Goal: Book appointment/travel/reservation

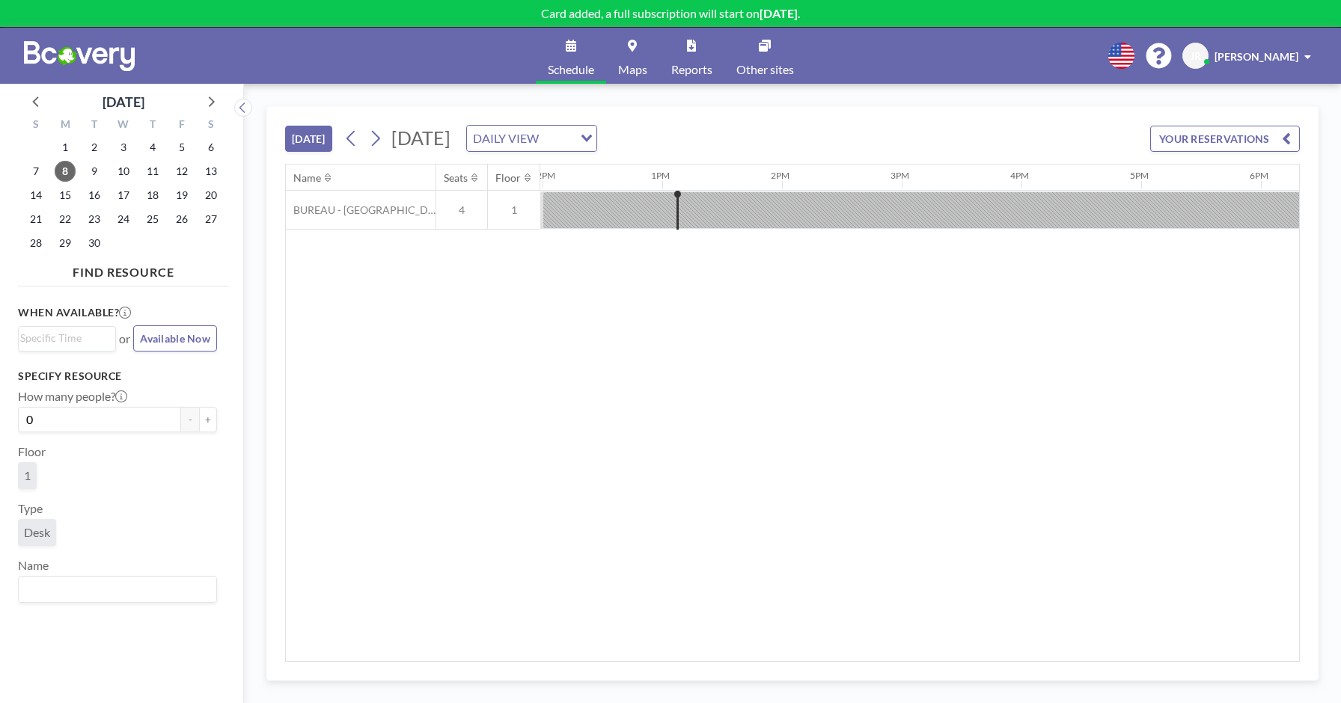
scroll to position [0, 1437]
drag, startPoint x: 519, startPoint y: 327, endPoint x: 923, endPoint y: 109, distance: 458.3
click at [923, 109] on div "[DATE] [DATE] DAILY VIEW Loading... YOUR RESERVATIONS" at bounding box center [792, 135] width 1015 height 57
click at [94, 201] on span "16" at bounding box center [94, 195] width 21 height 21
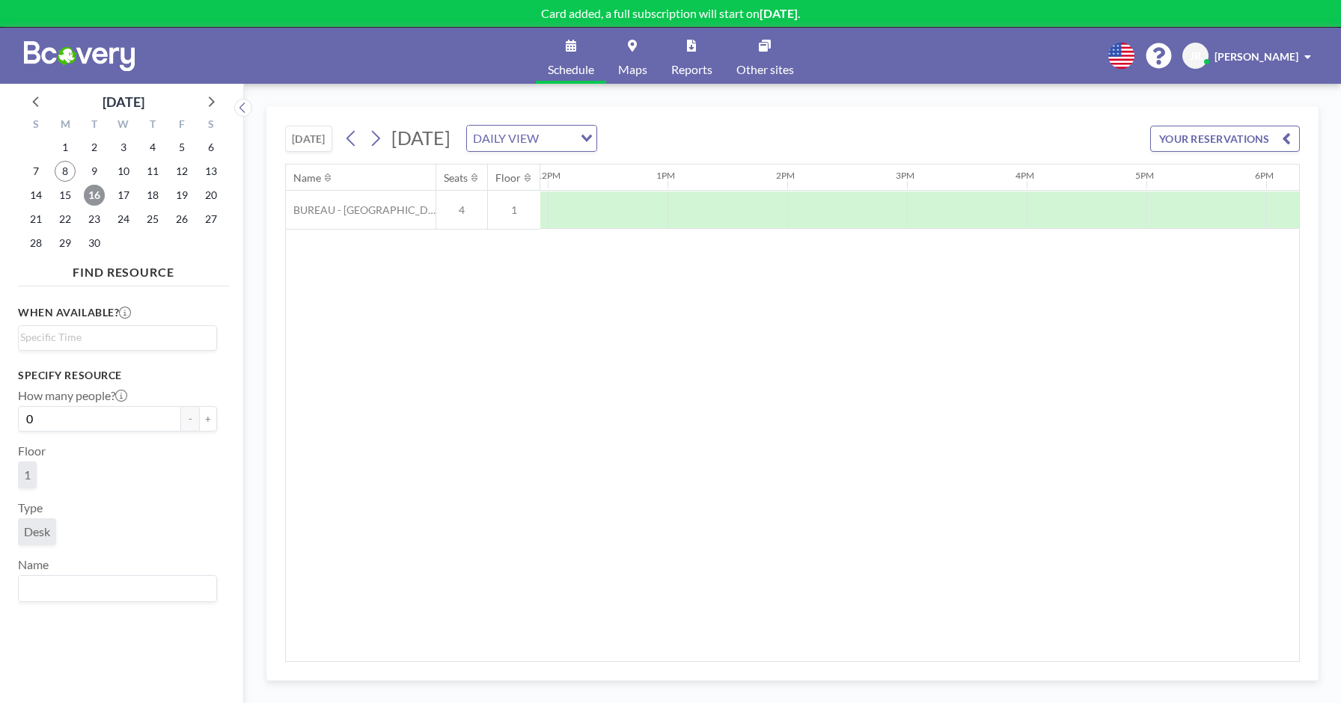
scroll to position [0, 1431]
click at [842, 215] on div at bounding box center [845, 210] width 120 height 37
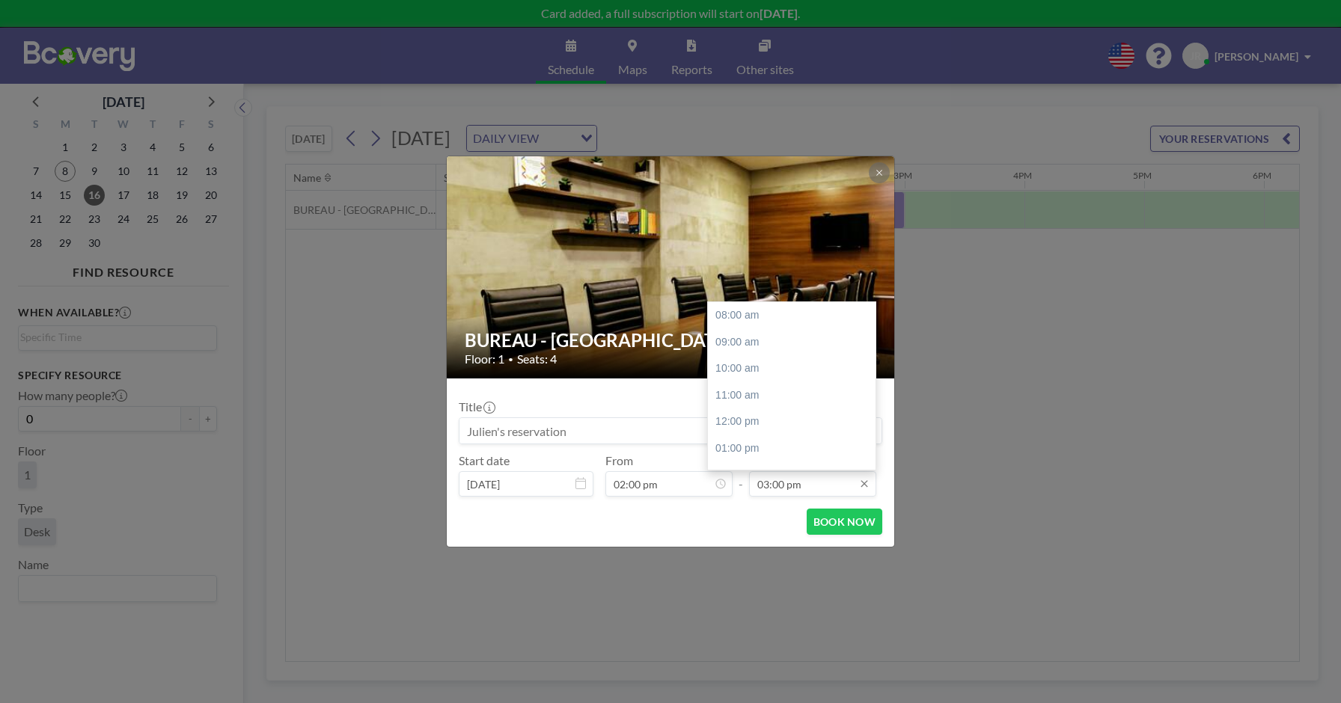
scroll to position [186, 0]
click at [749, 419] on div "07:00 pm" at bounding box center [797, 423] width 178 height 27
type input "07:00 pm"
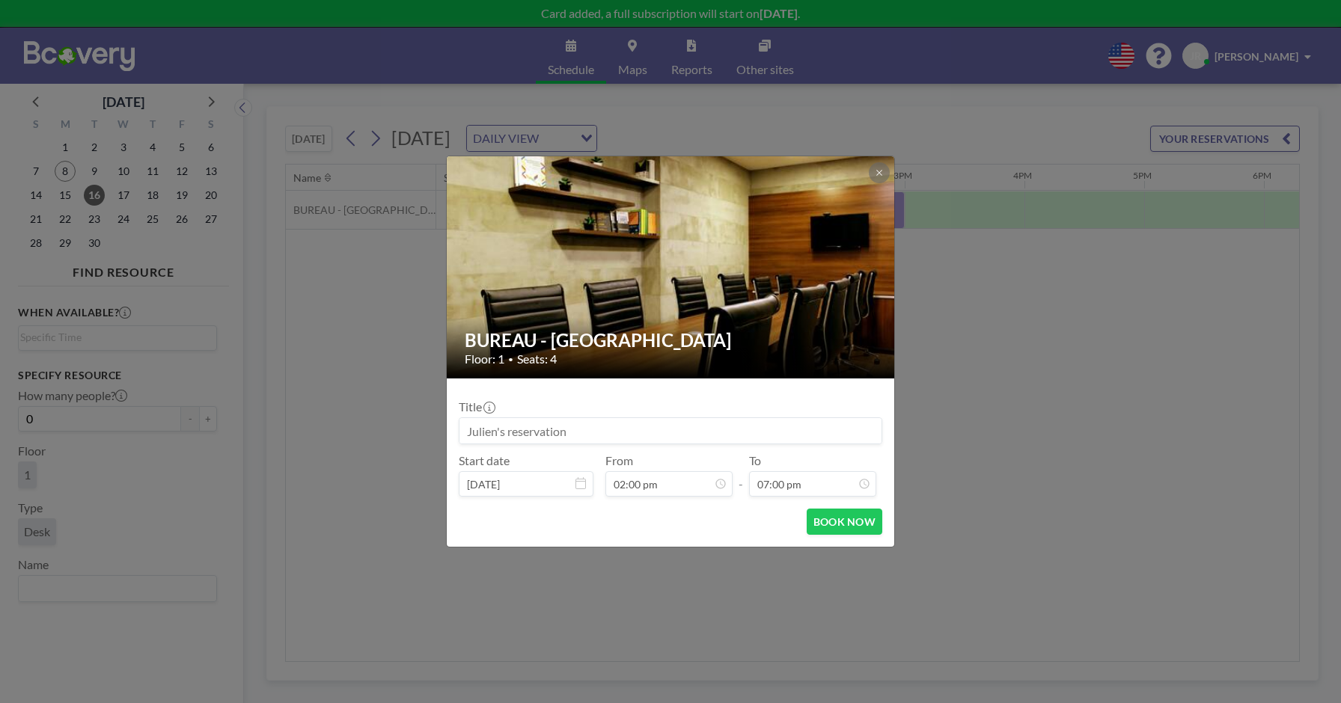
scroll to position [0, 0]
click at [857, 530] on button "BOOK NOW" at bounding box center [845, 522] width 76 height 26
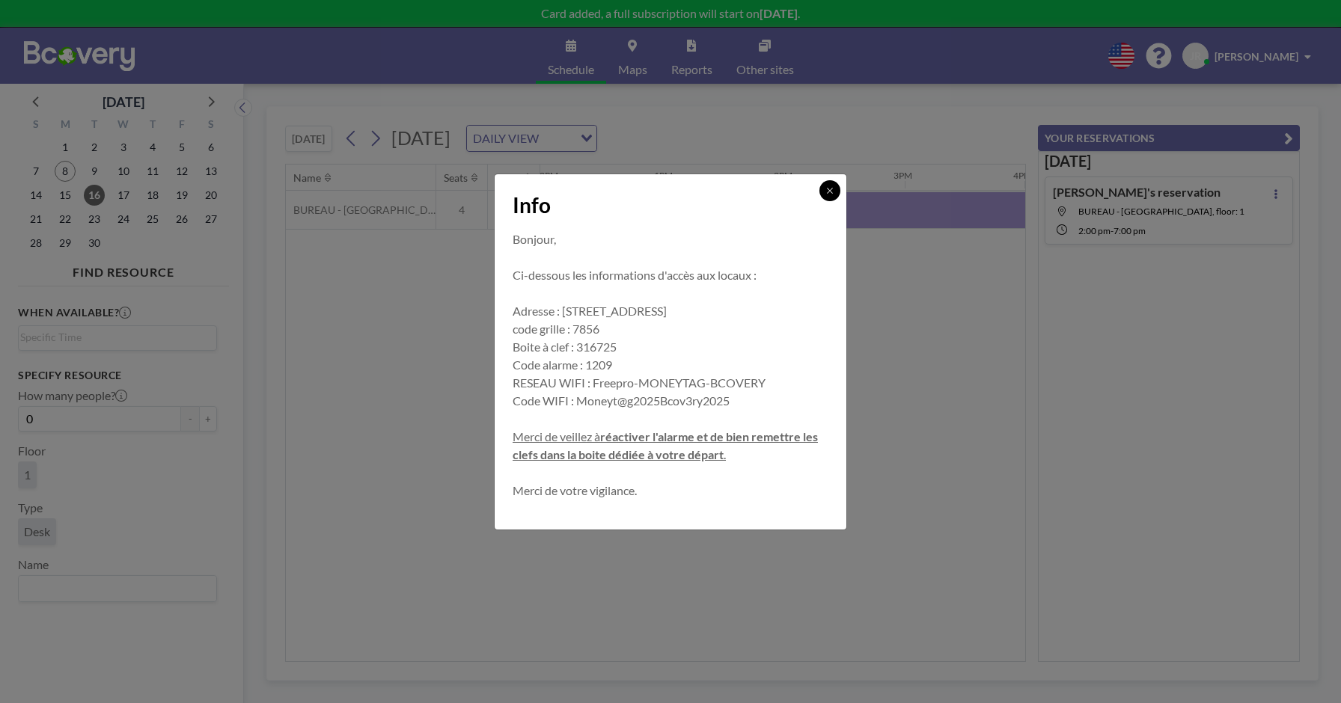
click at [825, 191] on icon at bounding box center [829, 190] width 9 height 9
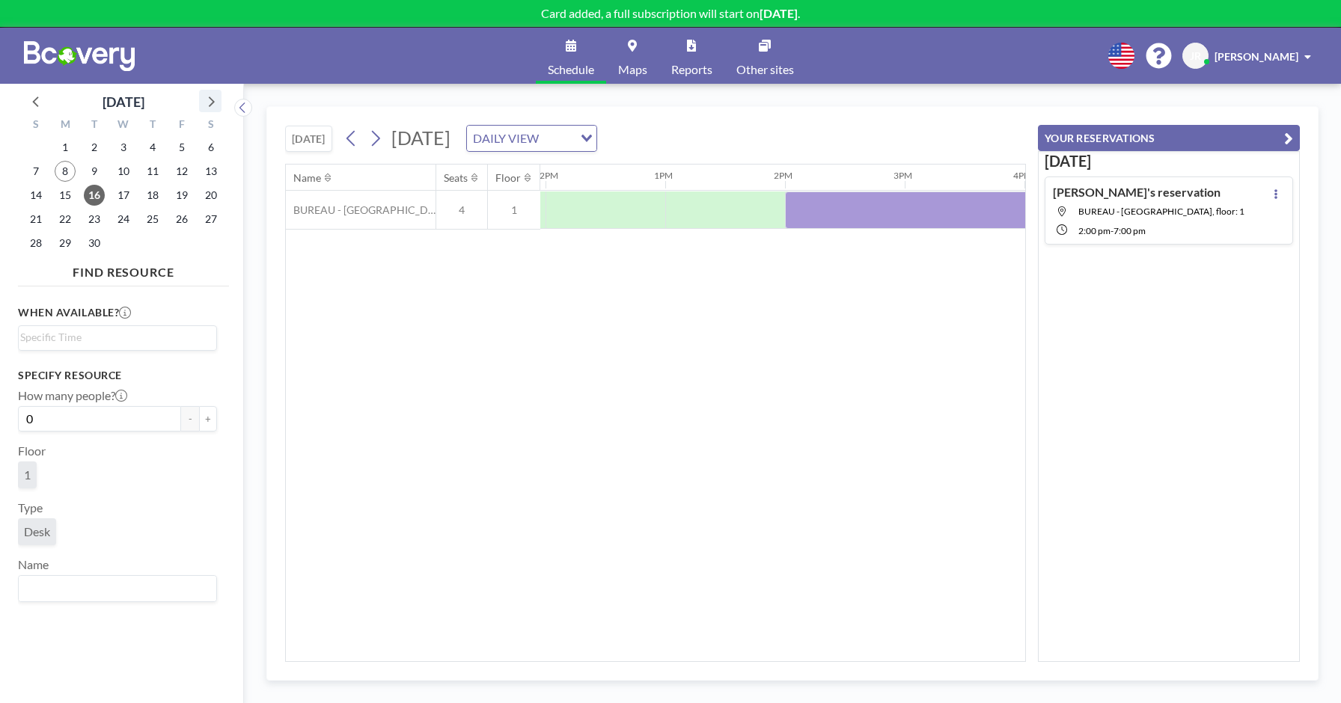
click at [212, 105] on icon at bounding box center [210, 100] width 19 height 19
click at [150, 154] on span "2" at bounding box center [152, 147] width 21 height 21
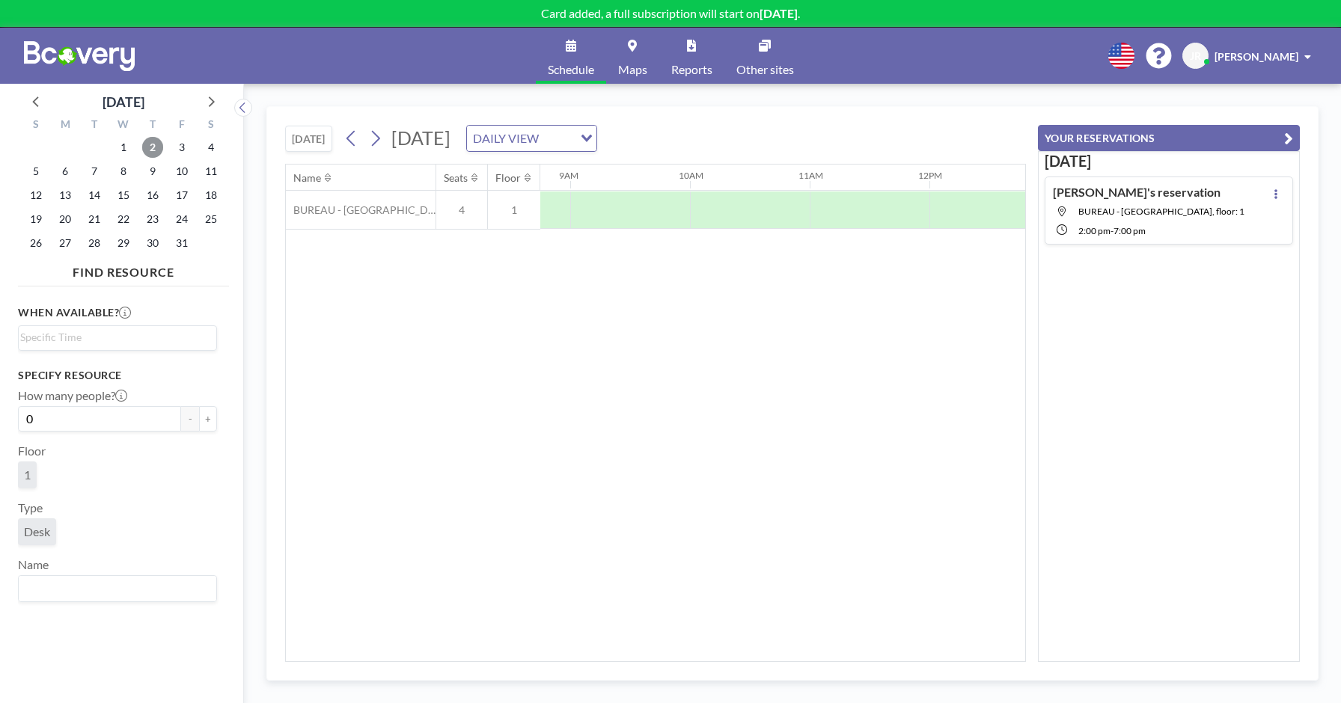
scroll to position [0, 1050]
click at [649, 218] on div at bounding box center [627, 210] width 120 height 37
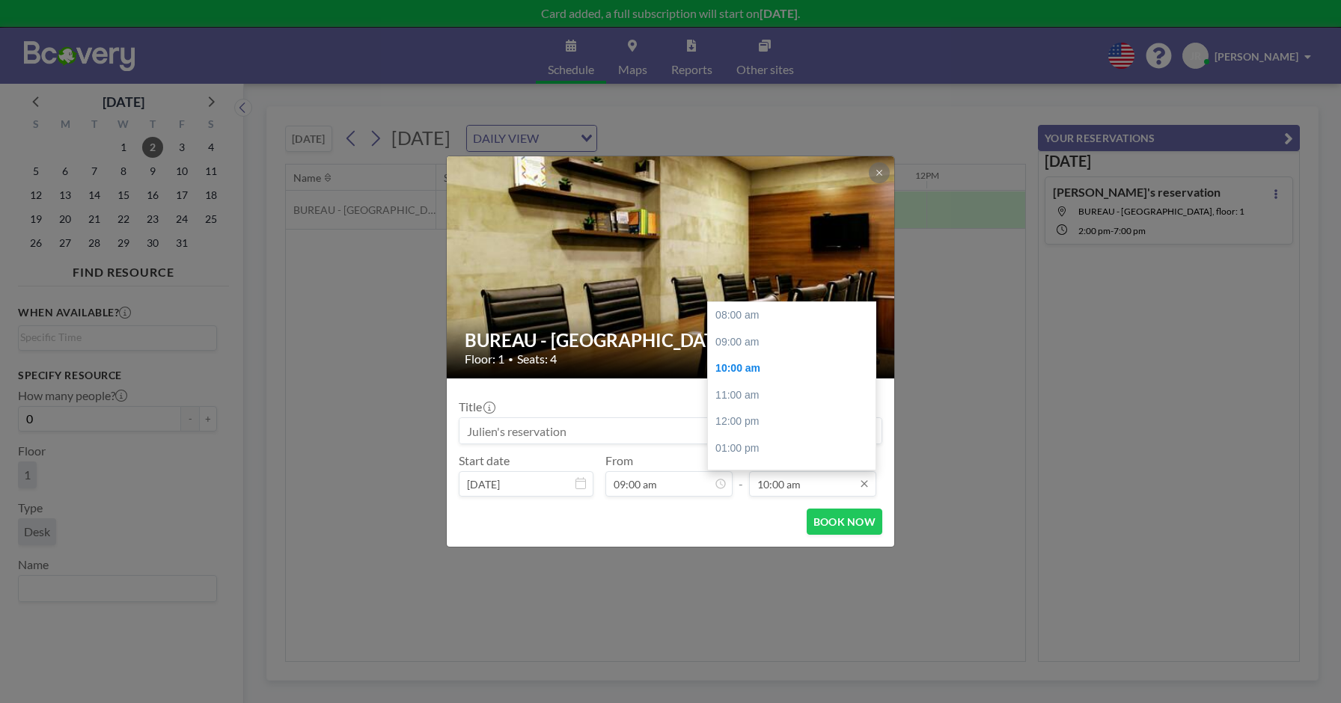
scroll to position [53, 0]
click at [812, 478] on input "10:00 am" at bounding box center [812, 483] width 127 height 25
drag, startPoint x: 872, startPoint y: 394, endPoint x: 863, endPoint y: 465, distance: 72.3
click at [863, 465] on div "08:00 am 09:00 am 10:00 am 11:00 am 12:00 pm 01:00 pm 02:00 pm 03:00 pm 04:00 p…" at bounding box center [792, 386] width 168 height 168
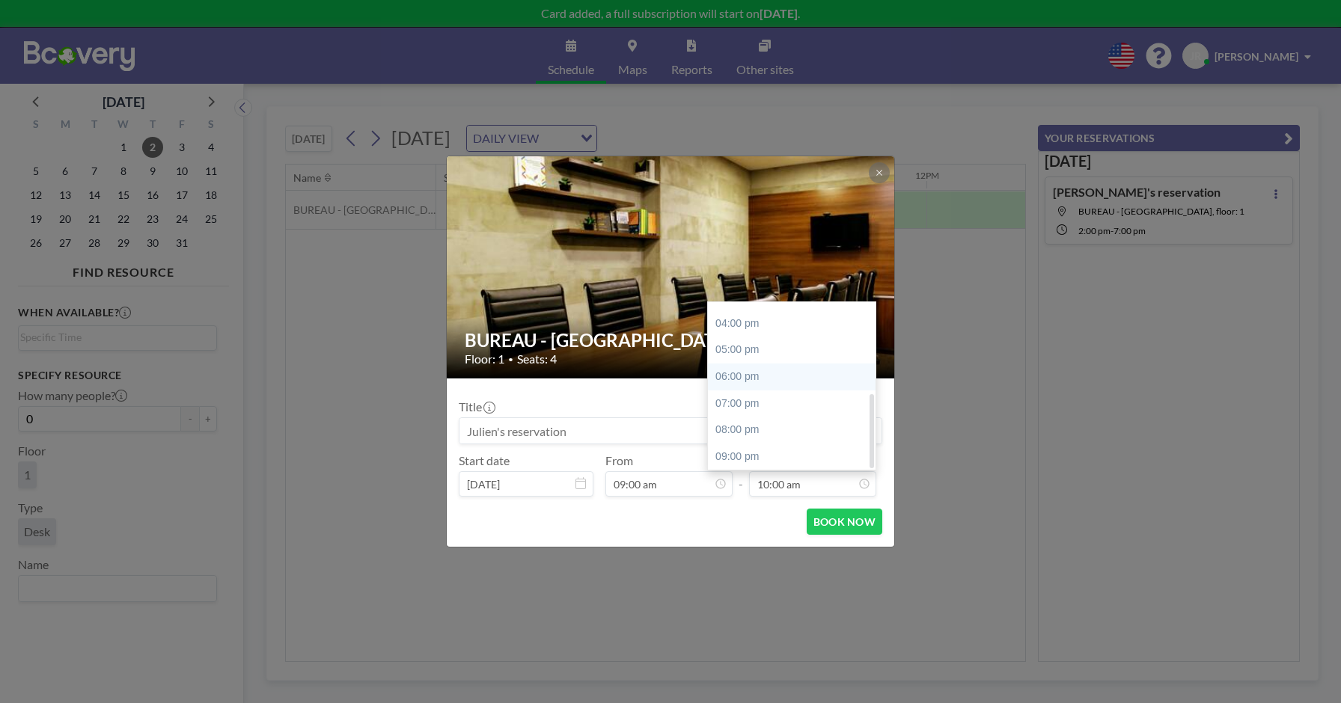
click at [754, 381] on div "06:00 pm" at bounding box center [797, 377] width 178 height 27
type input "06:00 pm"
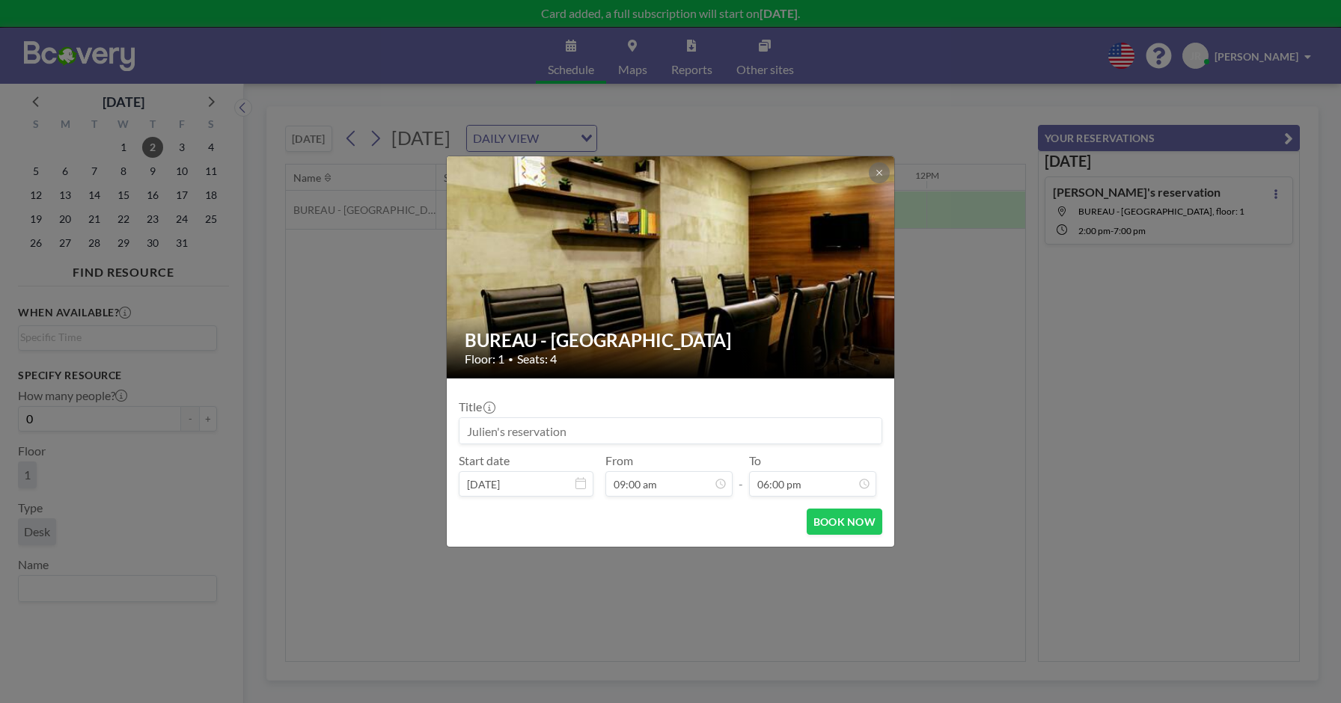
scroll to position [27, 0]
click at [831, 528] on button "BOOK NOW" at bounding box center [845, 522] width 76 height 26
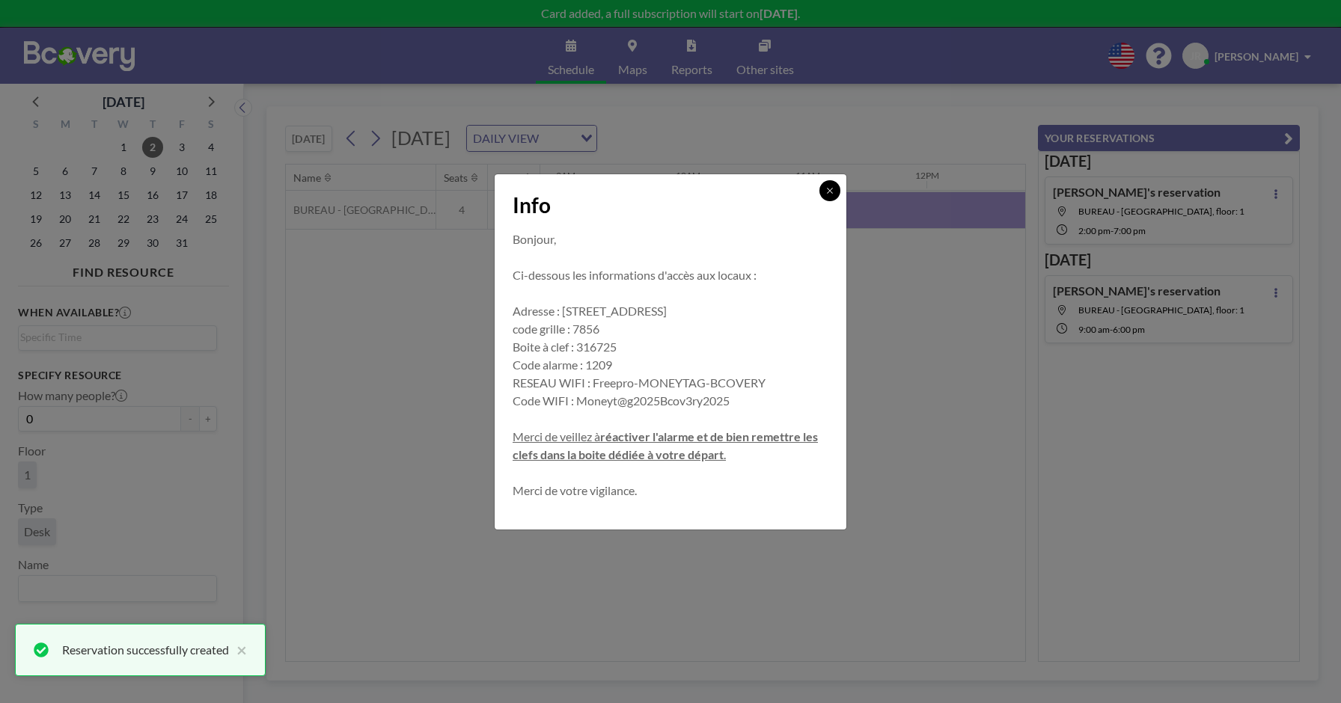
click at [831, 192] on icon at bounding box center [829, 190] width 5 height 5
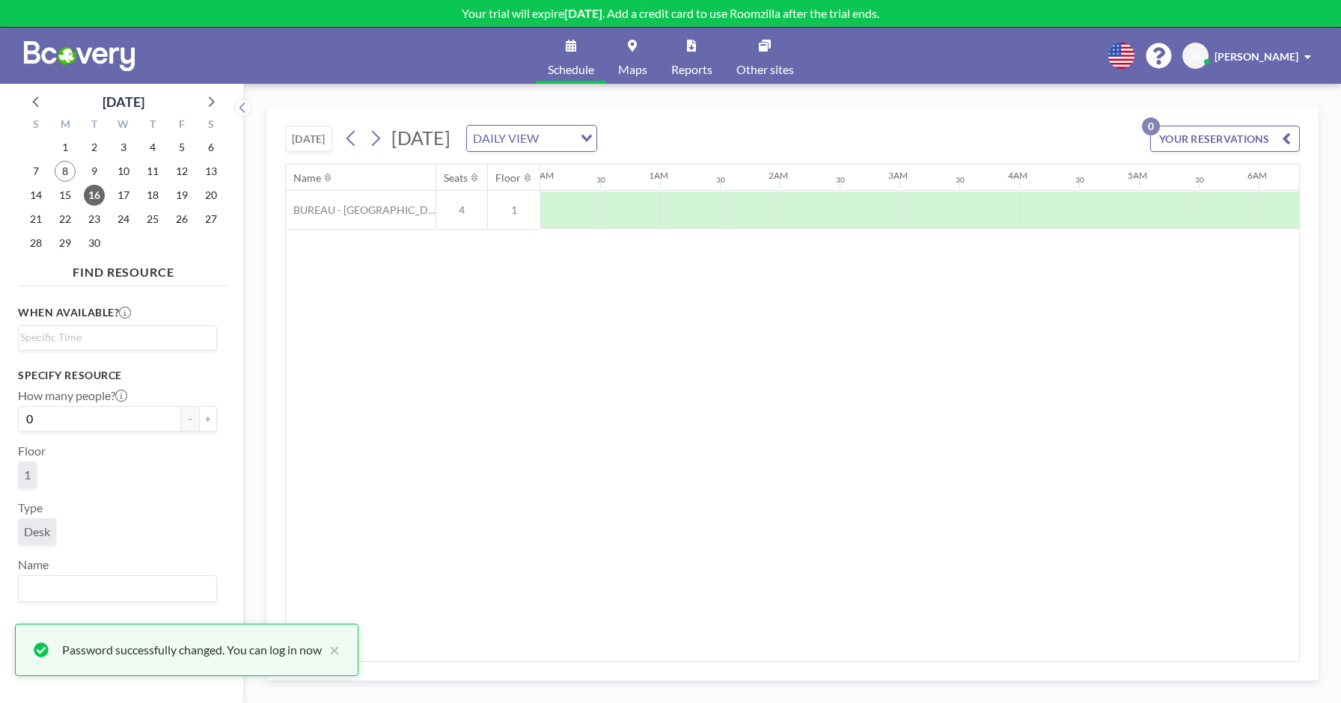
scroll to position [0, 898]
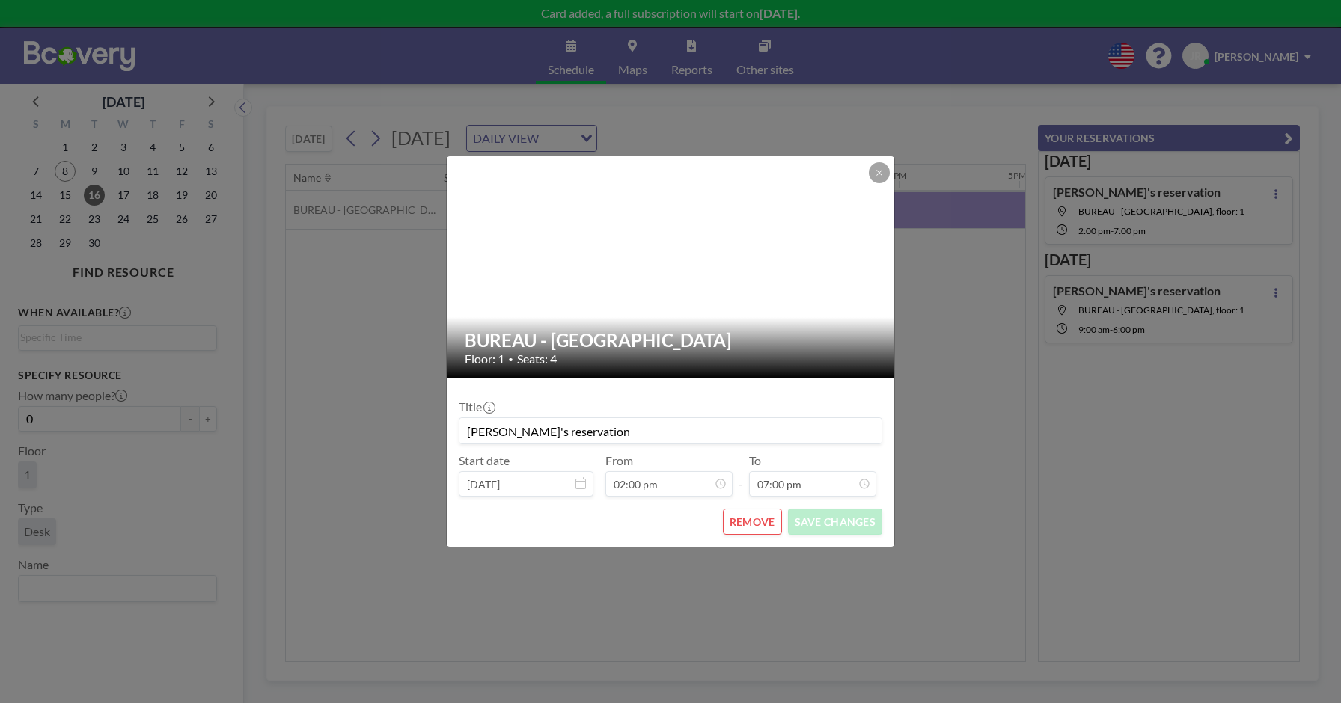
scroll to position [160, 0]
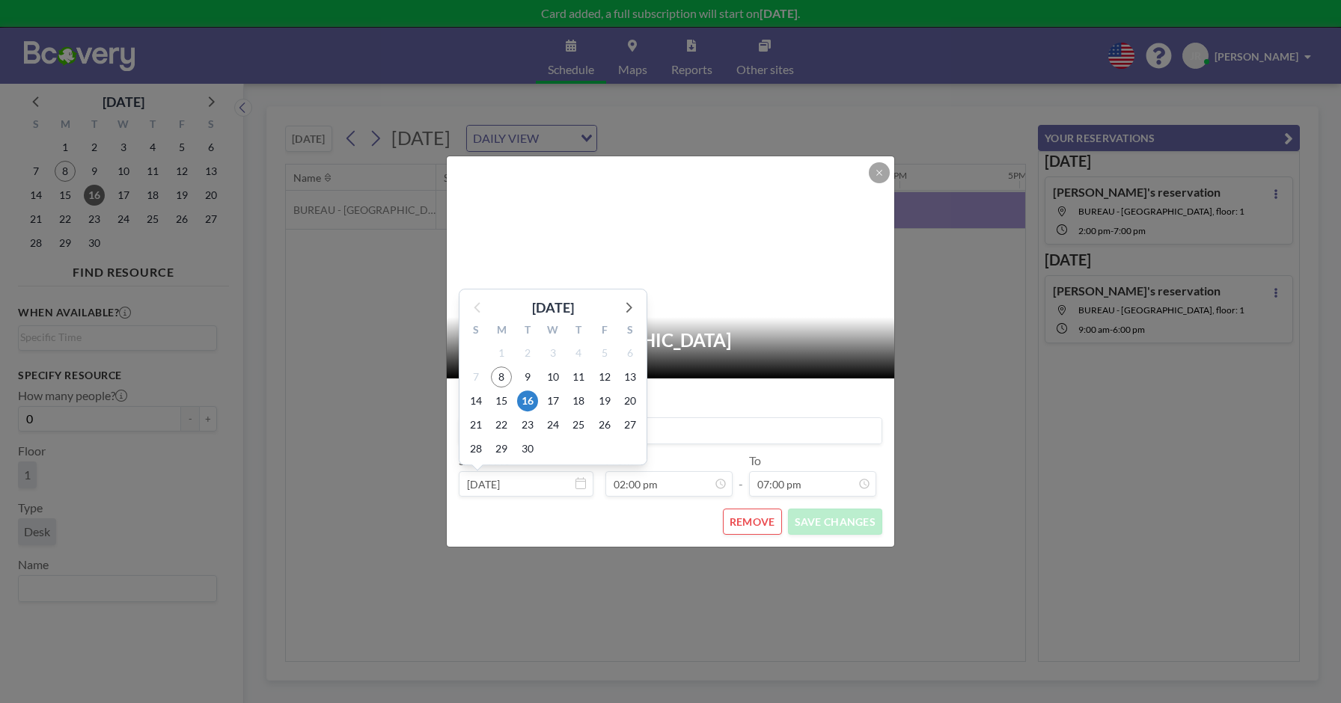
click at [572, 480] on input "[DATE]" at bounding box center [526, 483] width 135 height 25
click at [547, 397] on span "17" at bounding box center [552, 401] width 21 height 21
type input "[DATE]"
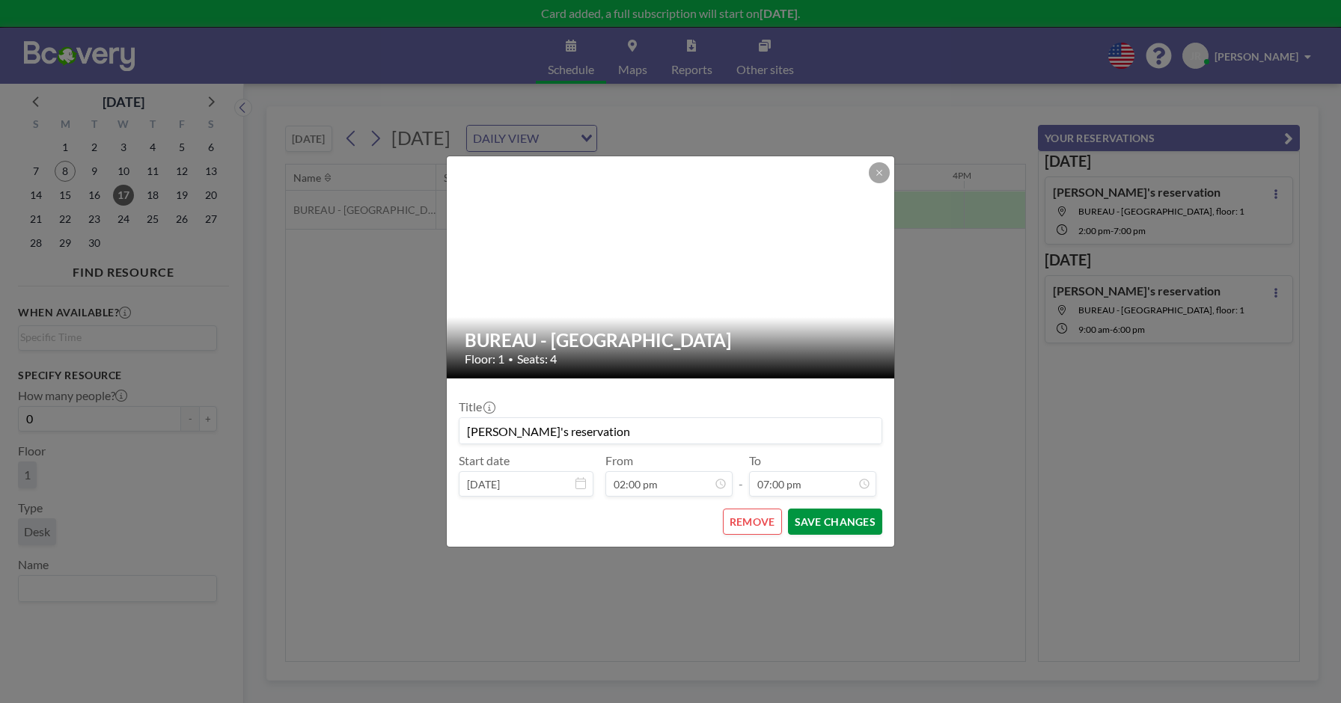
scroll to position [0, 1556]
click at [820, 516] on button "SAVE CHANGES" at bounding box center [835, 522] width 94 height 26
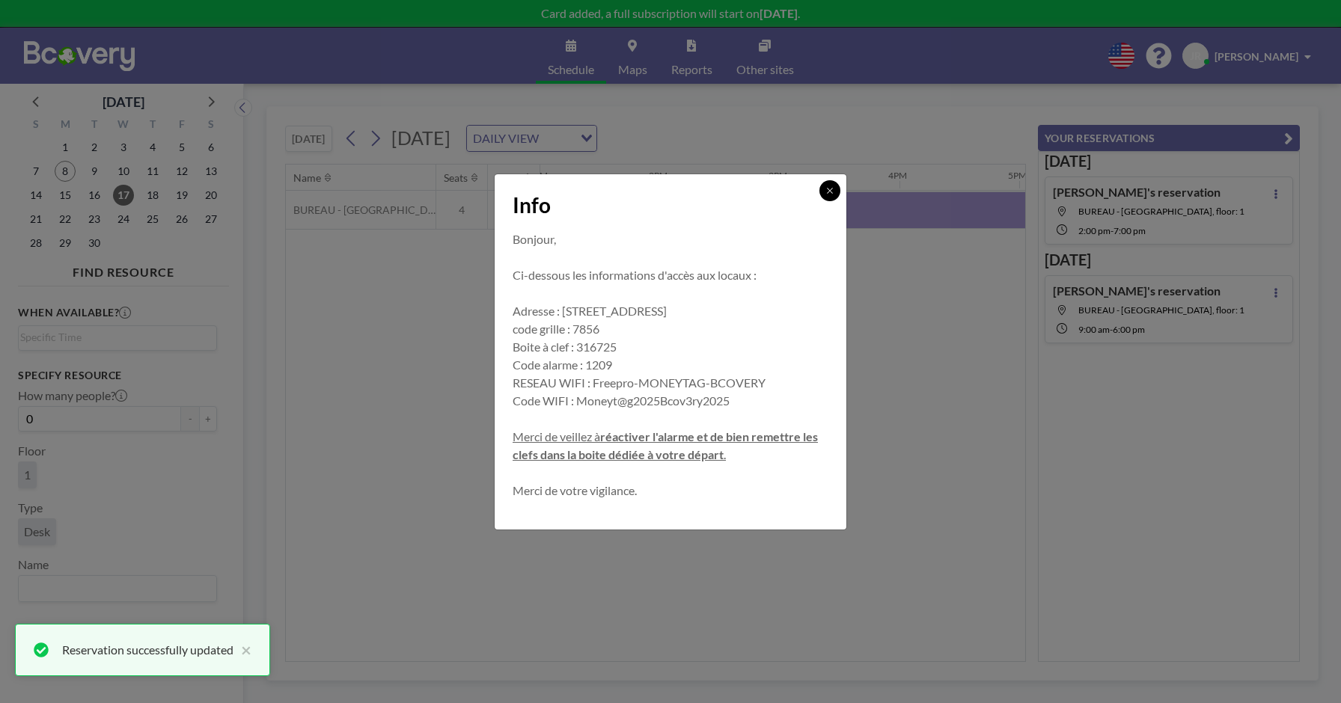
click at [830, 189] on icon at bounding box center [829, 190] width 5 height 5
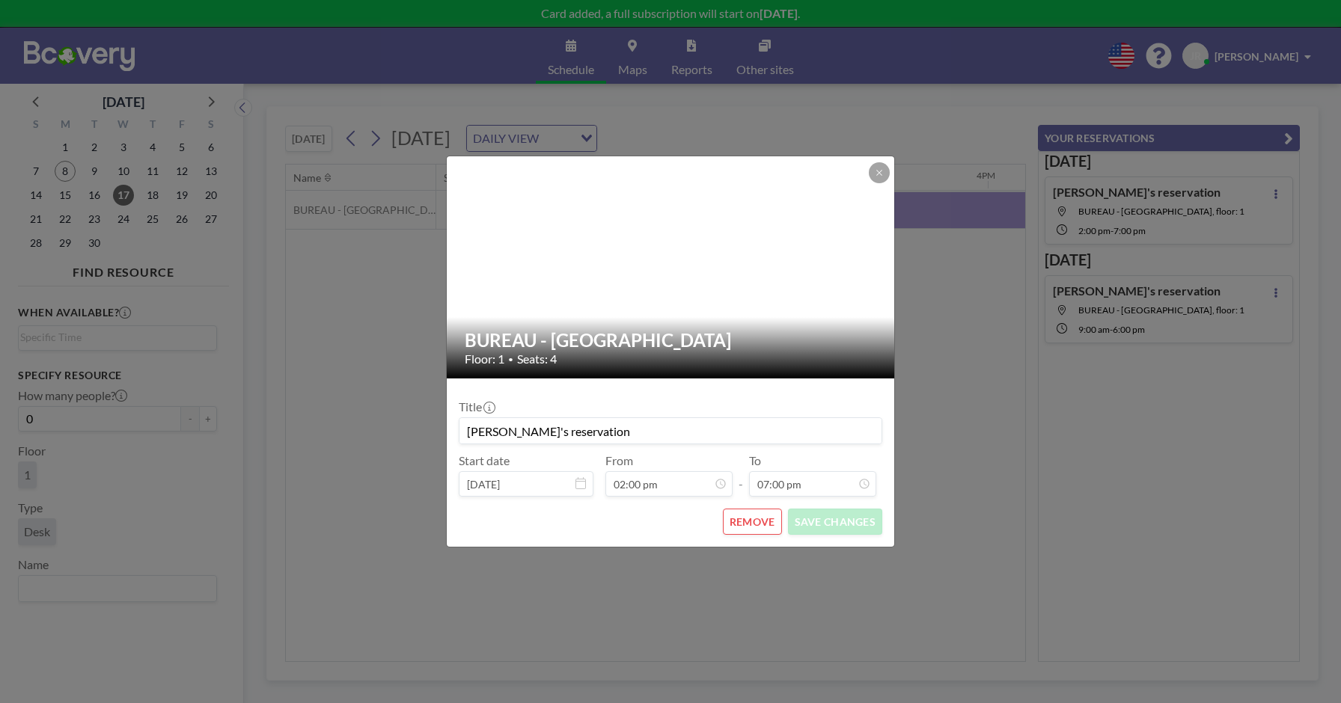
scroll to position [0, 1556]
click at [874, 179] on button at bounding box center [879, 172] width 21 height 21
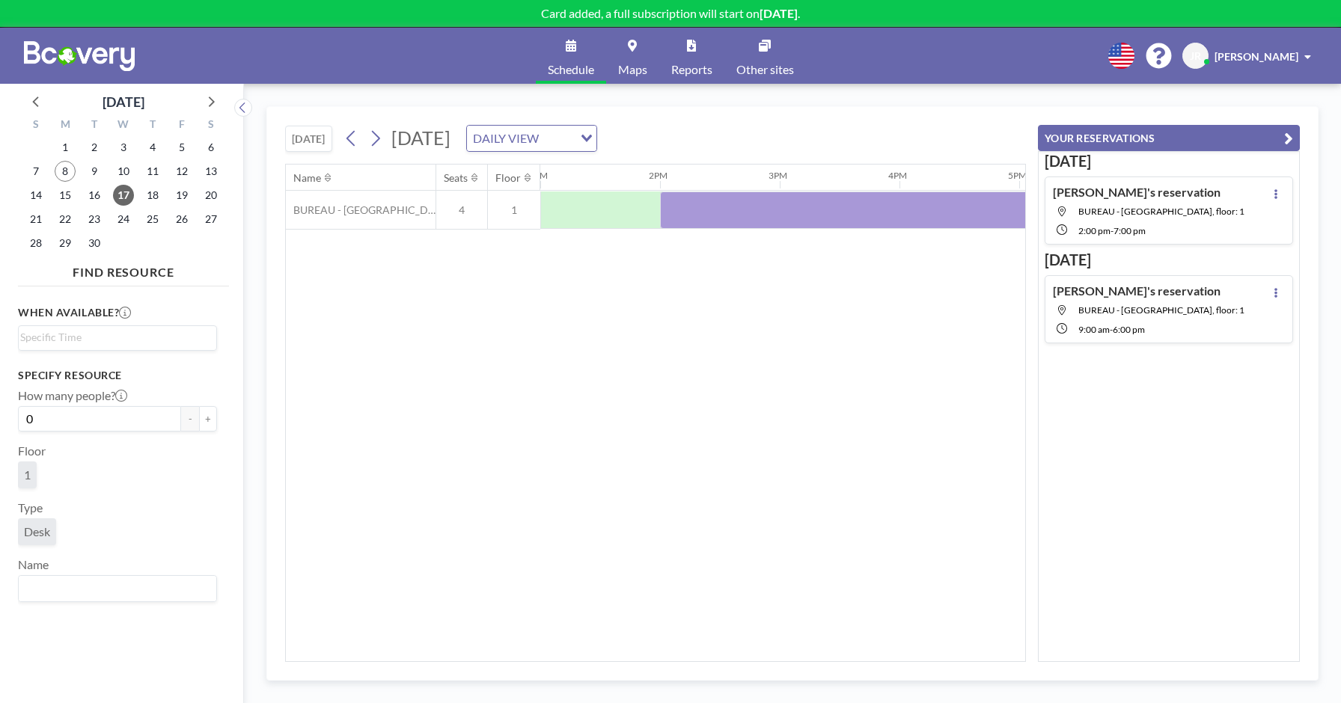
click at [1141, 223] on div "2:00 PM - 7:00 PM" at bounding box center [1161, 229] width 166 height 13
click at [777, 208] on div at bounding box center [959, 210] width 599 height 37
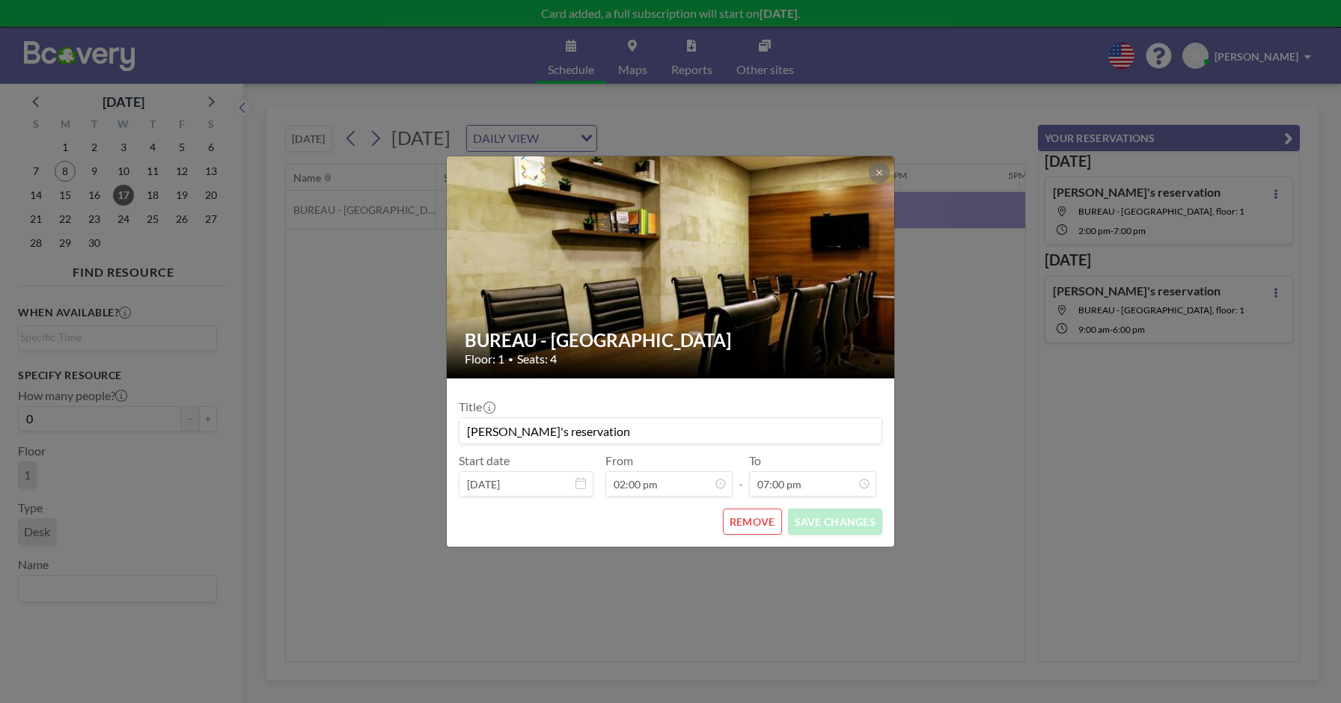
click at [1062, 459] on div "BUREAU - RUE PASCAL Floor: 1 • Seats: 4 Title Julien's reservation Start date S…" at bounding box center [670, 351] width 1341 height 703
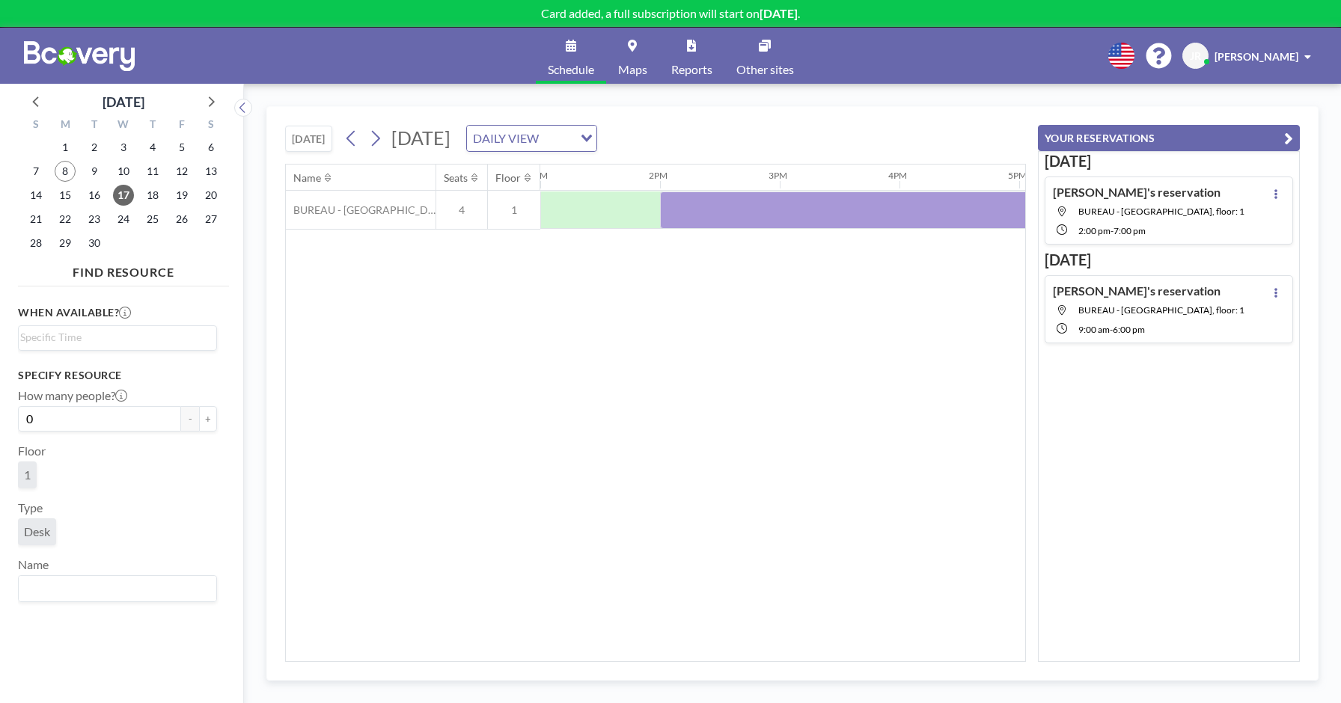
scroll to position [0, 2390]
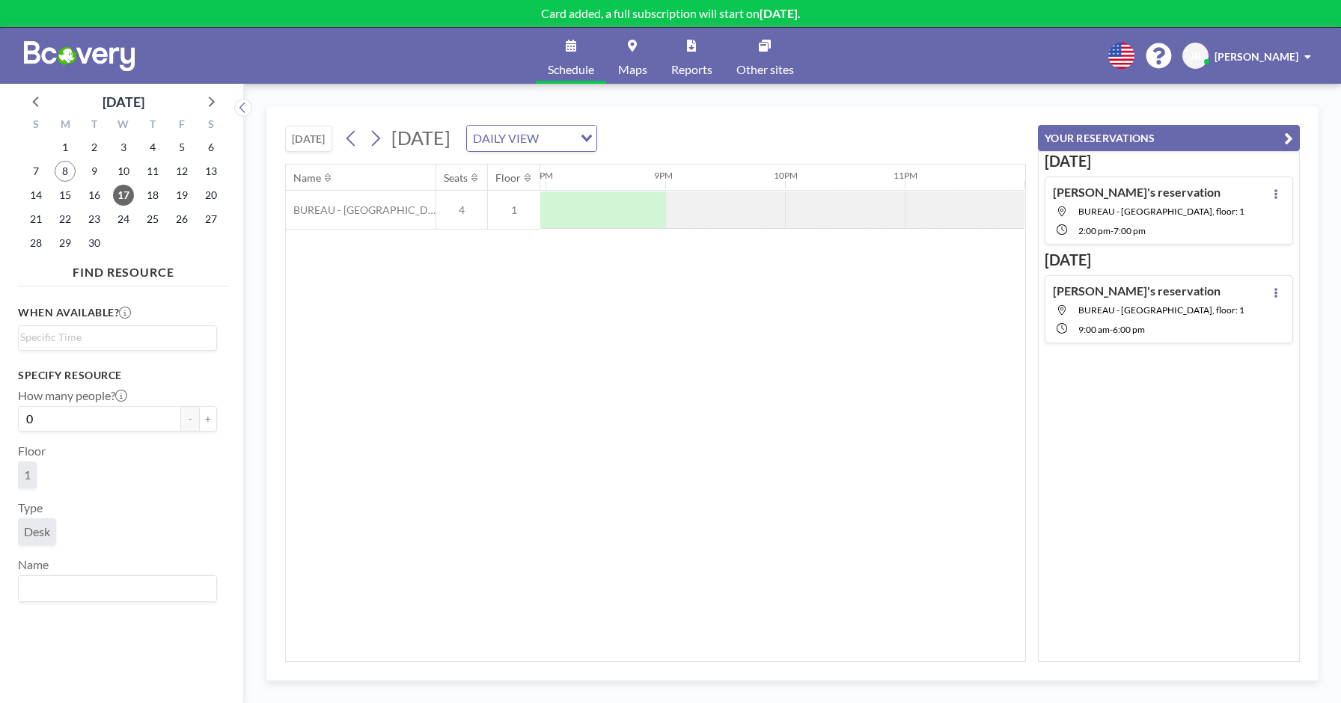
click at [1204, 218] on div "Julien's reservation BUREAU - RUE PASCAL, floor: 1 2:00 PM - 7:00 PM" at bounding box center [1168, 211] width 248 height 68
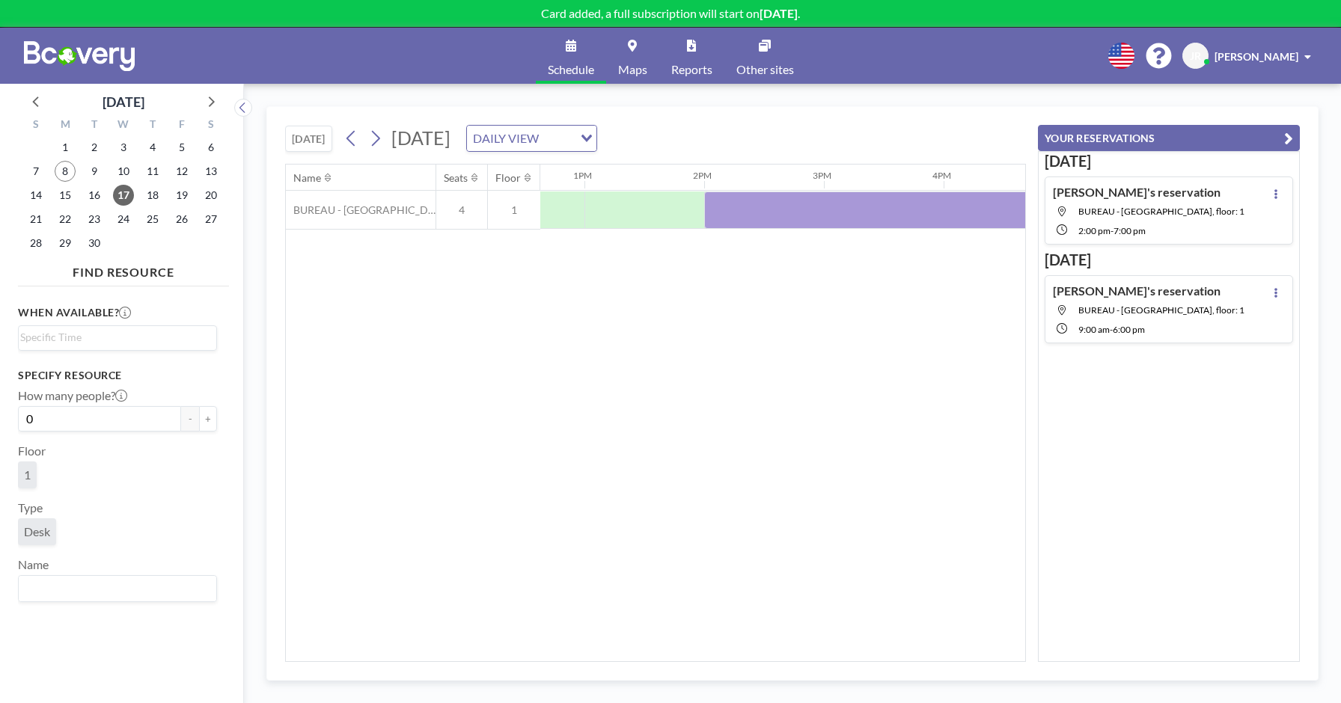
scroll to position [0, 1556]
click at [1082, 197] on h4 "[PERSON_NAME]'s reservation" at bounding box center [1137, 192] width 168 height 15
click at [1066, 229] on icon at bounding box center [1061, 229] width 10 height 10
click at [1061, 209] on icon at bounding box center [1062, 212] width 8 height 10
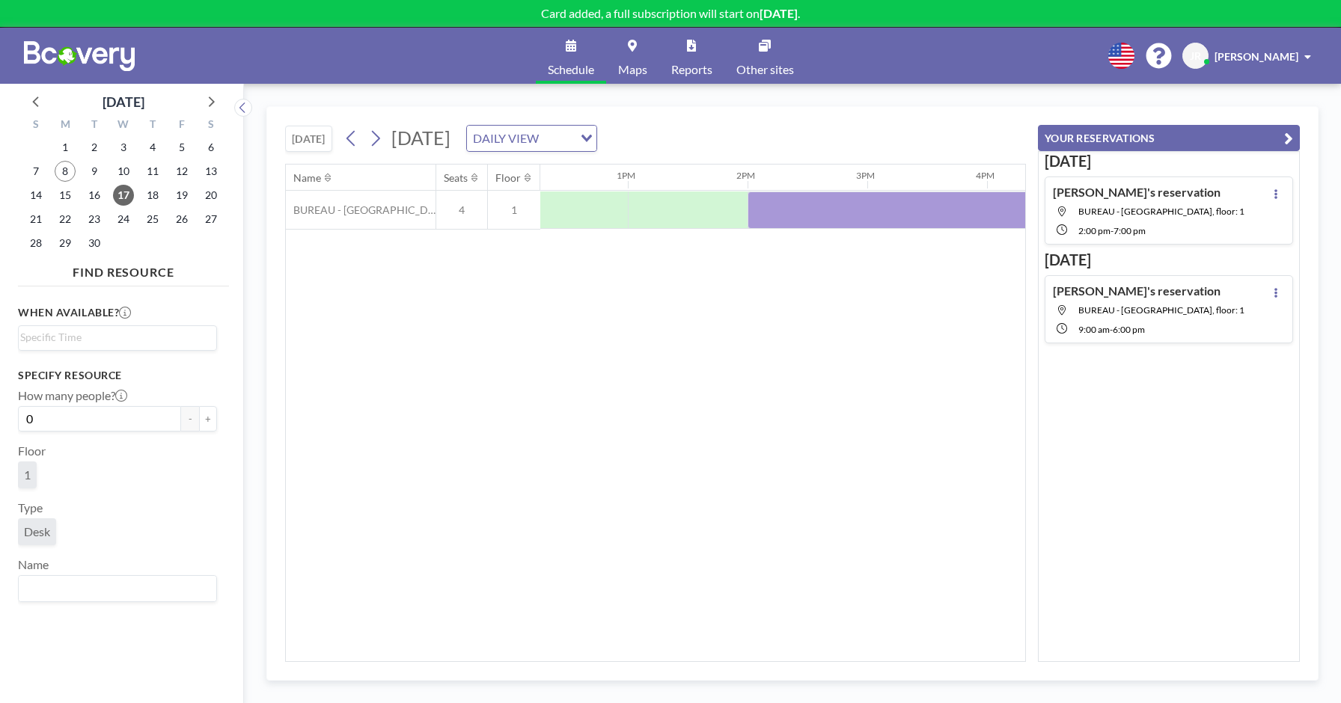
scroll to position [0, 1556]
click at [1273, 195] on icon at bounding box center [1276, 194] width 6 height 10
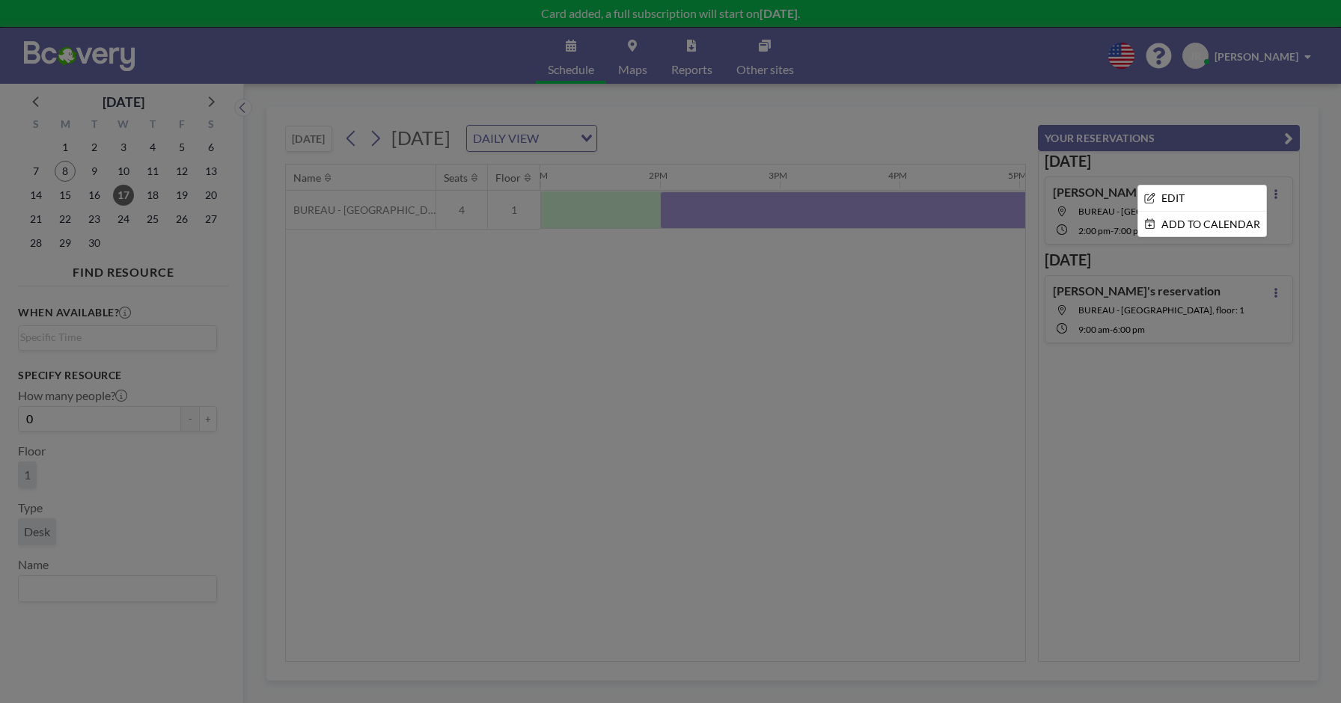
click at [1136, 419] on div at bounding box center [670, 351] width 1341 height 703
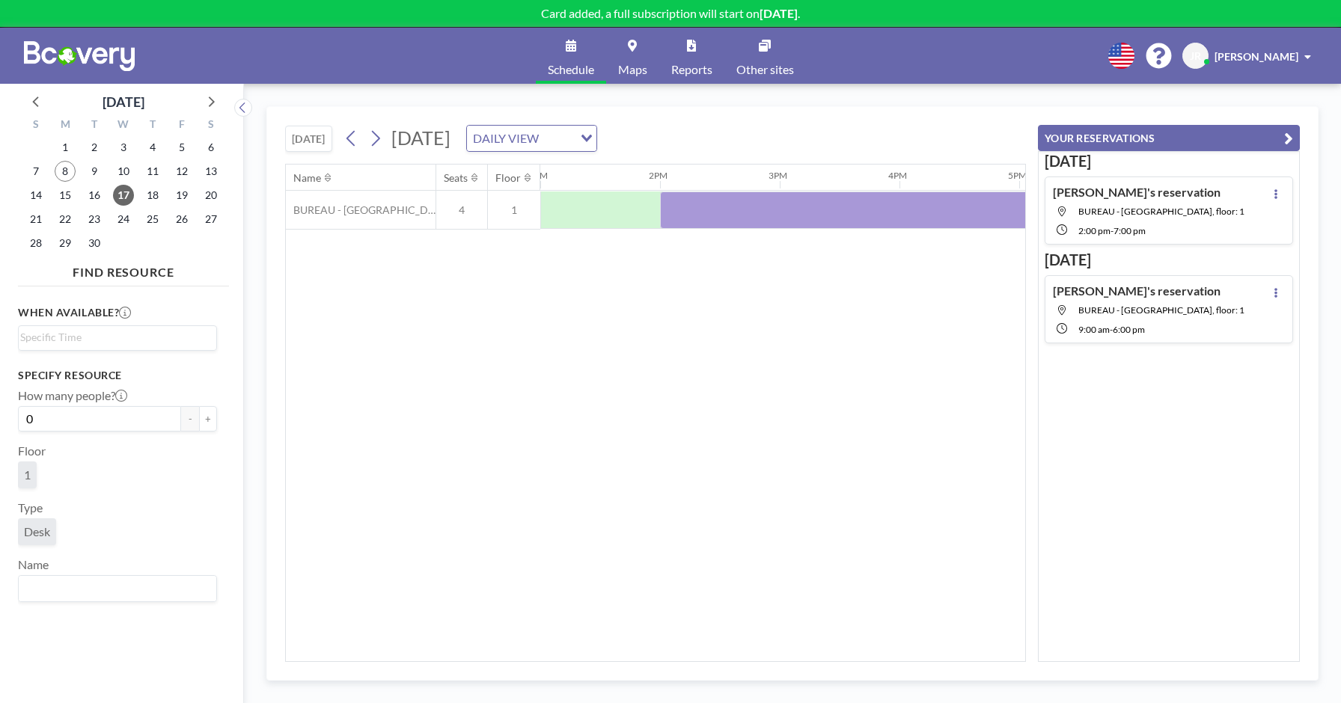
click at [1258, 143] on button "YOUR RESERVATIONS" at bounding box center [1169, 138] width 262 height 26
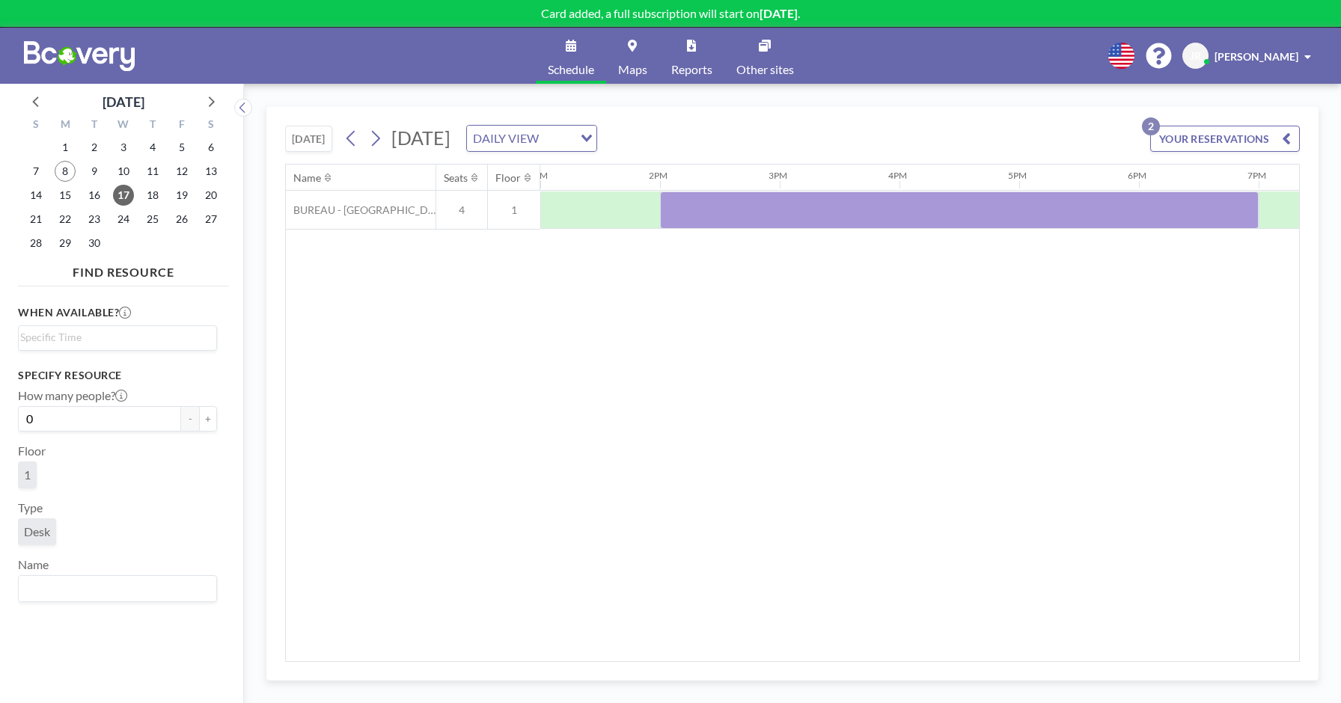
click at [1188, 137] on button "YOUR RESERVATIONS 2" at bounding box center [1225, 139] width 150 height 26
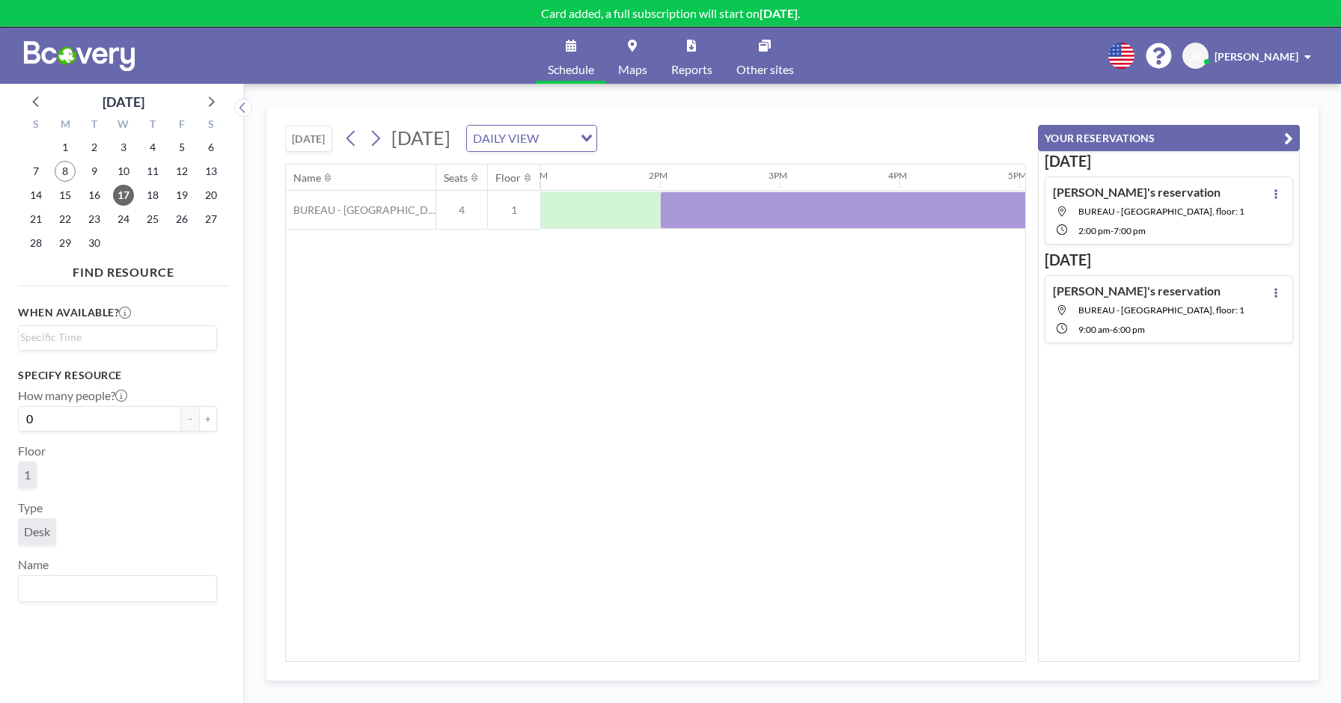
click at [1117, 220] on div "Julien's reservation BUREAU - RUE PASCAL, floor: 1 2:00 PM - 7:00 PM" at bounding box center [1149, 211] width 192 height 52
click at [832, 213] on div at bounding box center [959, 210] width 599 height 37
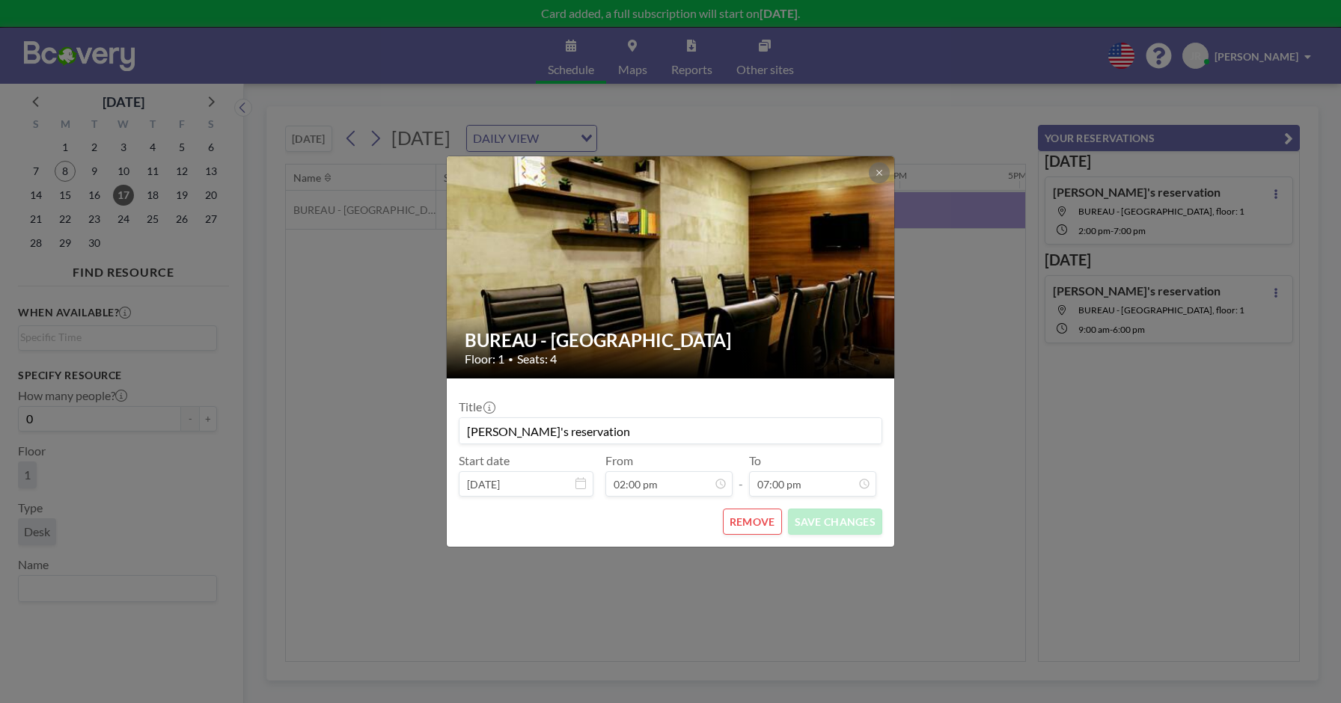
scroll to position [0, 0]
click at [930, 569] on div "BUREAU - RUE PASCAL Floor: 1 • Seats: 4 Title Julien's reservation Start date S…" at bounding box center [670, 351] width 1341 height 703
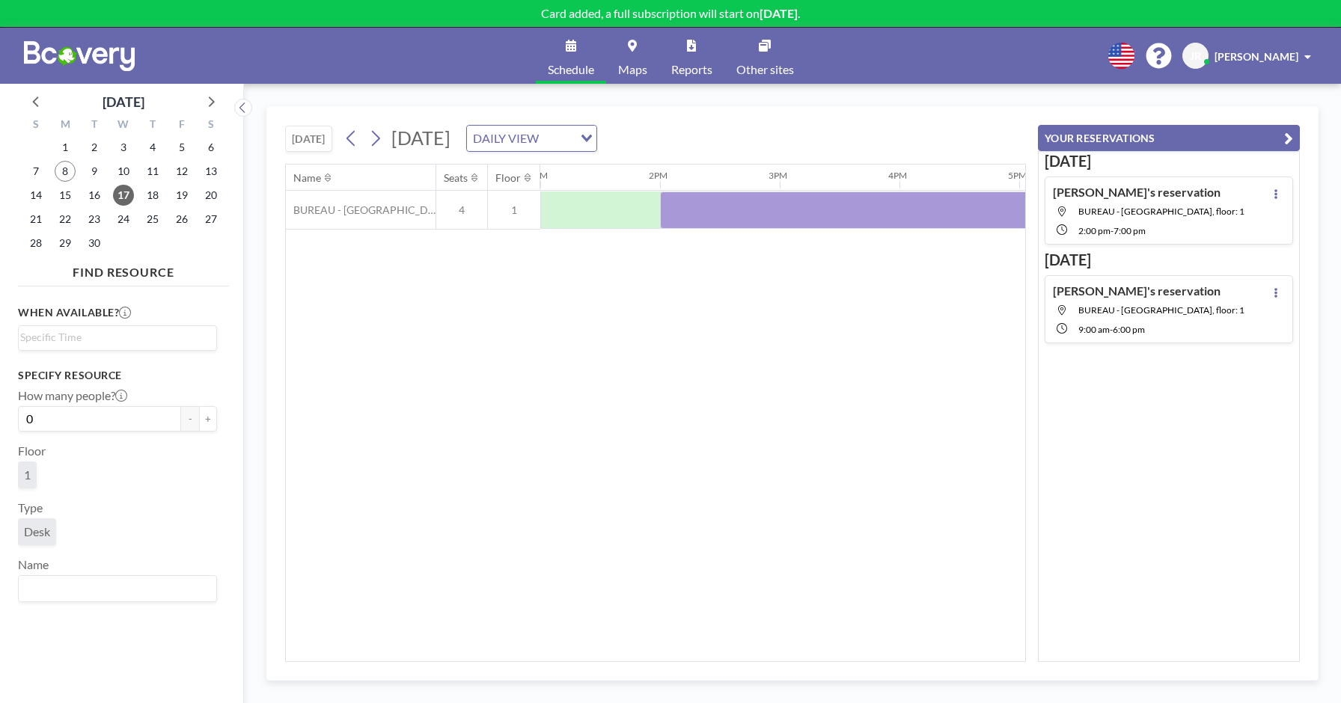
click at [1272, 64] on div "JR Julien Rebillon" at bounding box center [1249, 56] width 135 height 26
click at [821, 365] on div "Name Seats Floor 12AM 1AM 2AM 3AM 4AM 5AM 6AM 7AM 8AM 9AM 10AM 11AM 12PM 1PM 2P…" at bounding box center [655, 413] width 739 height 497
click at [126, 192] on span "17" at bounding box center [123, 195] width 21 height 21
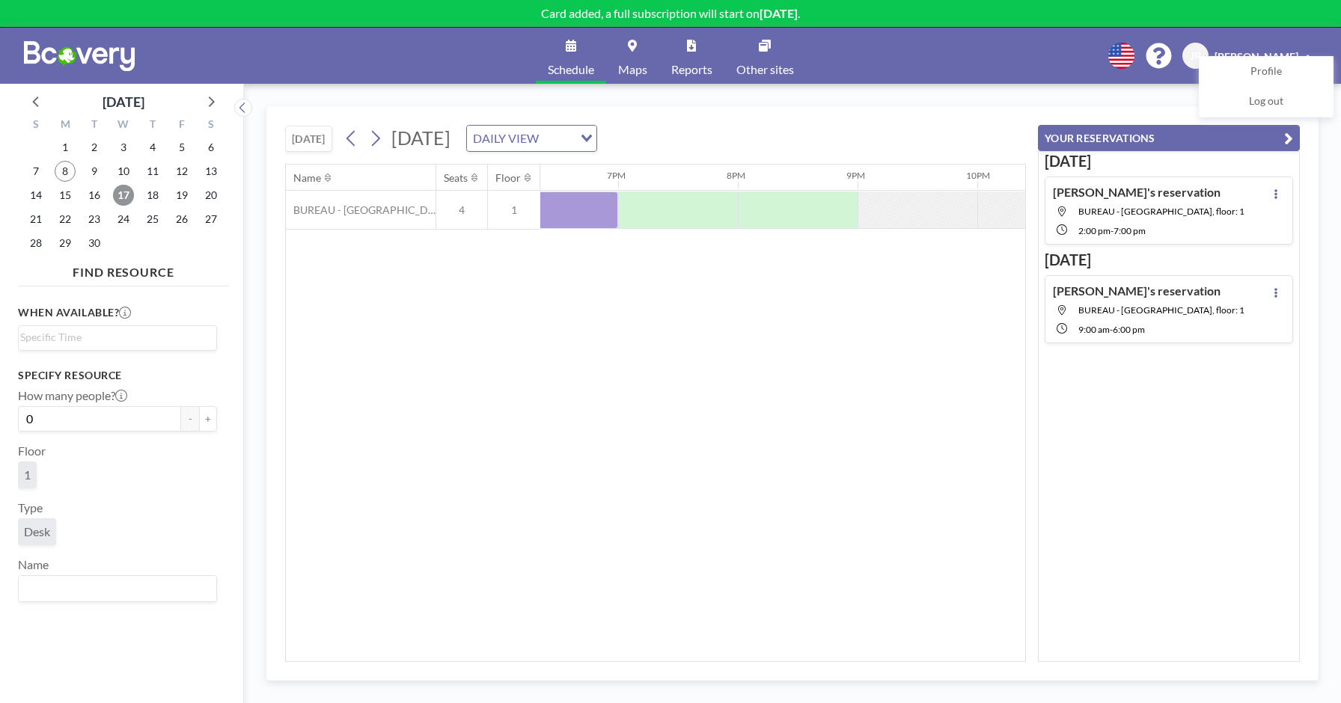
scroll to position [0, 2390]
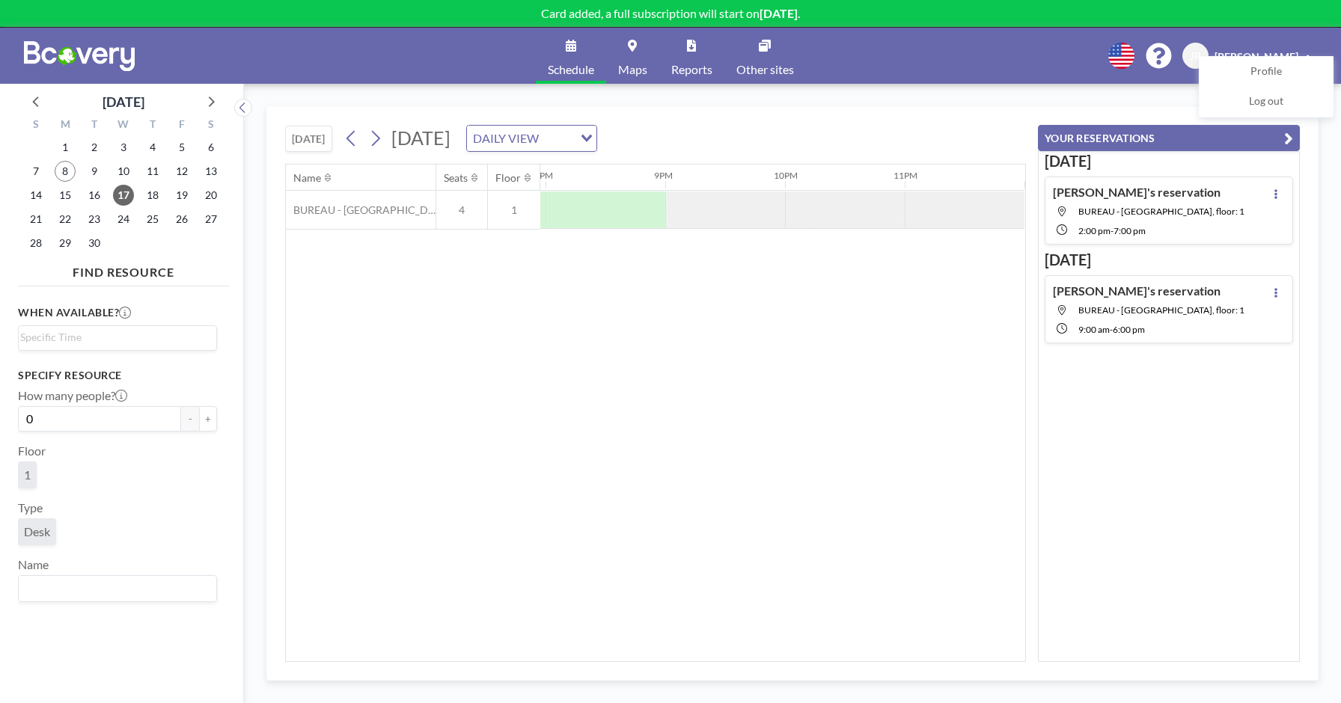
click at [1101, 219] on div "Julien's reservation BUREAU - RUE PASCAL, floor: 1 2:00 PM - 7:00 PM" at bounding box center [1149, 211] width 192 height 52
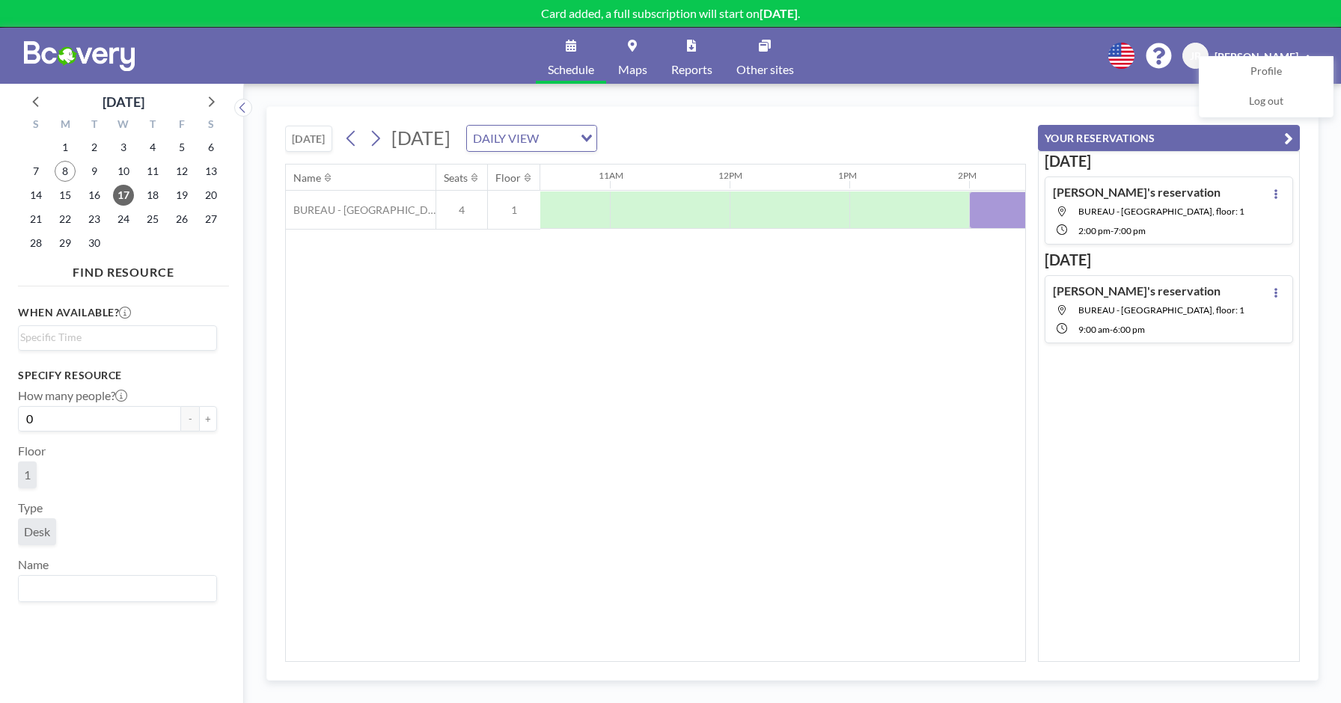
scroll to position [0, 1556]
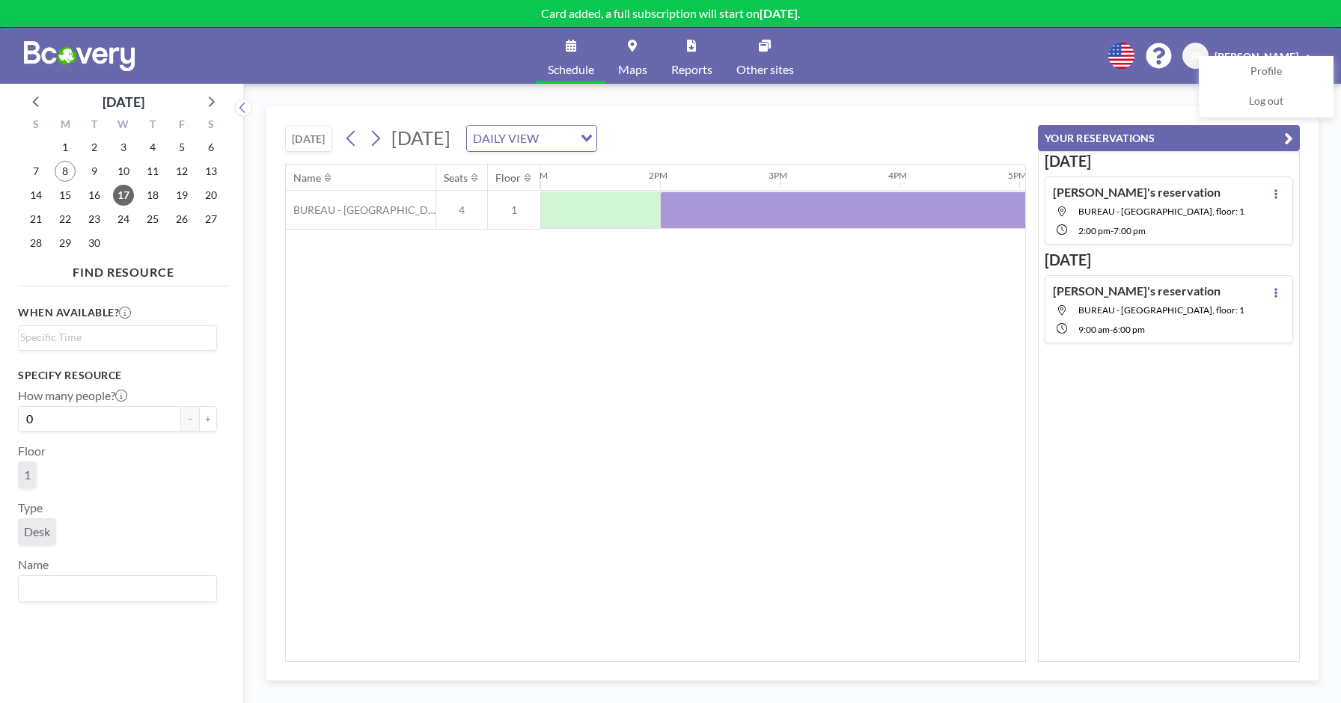
click at [1117, 90] on div "TODAY Wednesday, September 17, 2025 DAILY VIEW Loading... Name Seats Floor 12AM…" at bounding box center [792, 394] width 1097 height 620
click at [1287, 134] on icon "button" at bounding box center [1288, 138] width 9 height 18
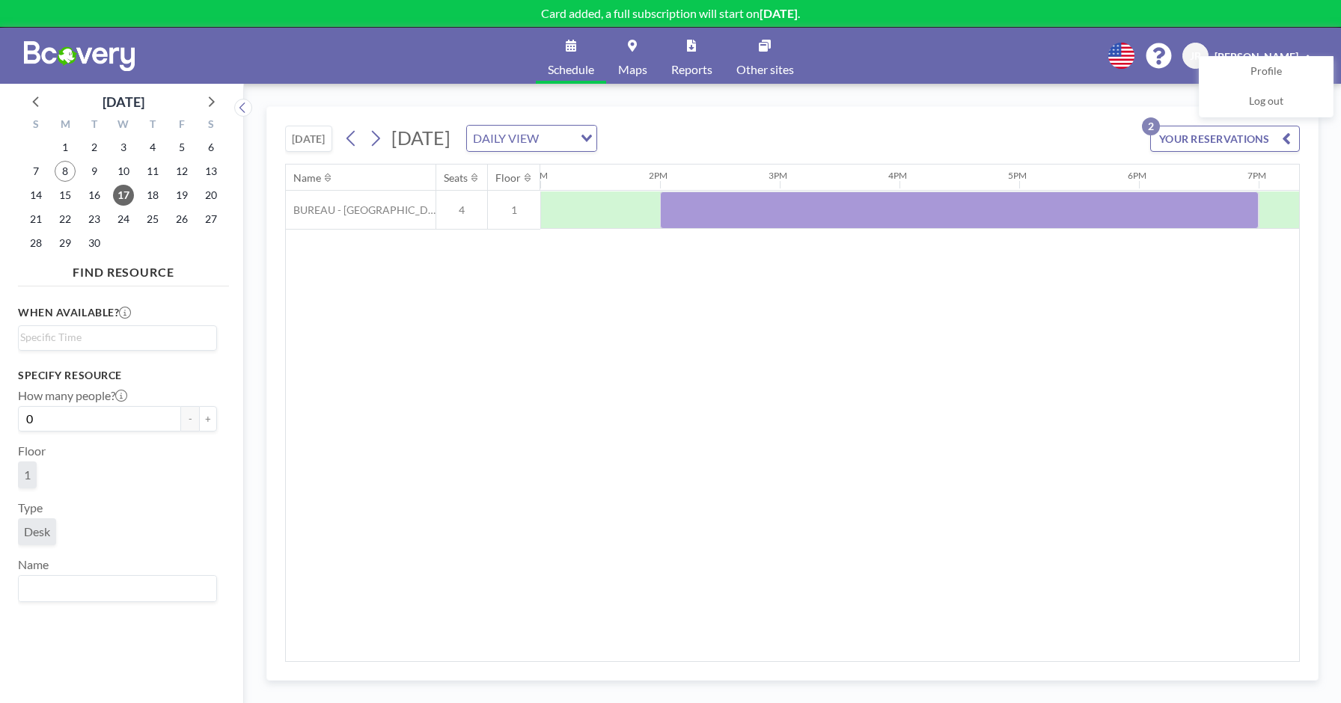
click at [1206, 144] on button "YOUR RESERVATIONS 2" at bounding box center [1225, 139] width 150 height 26
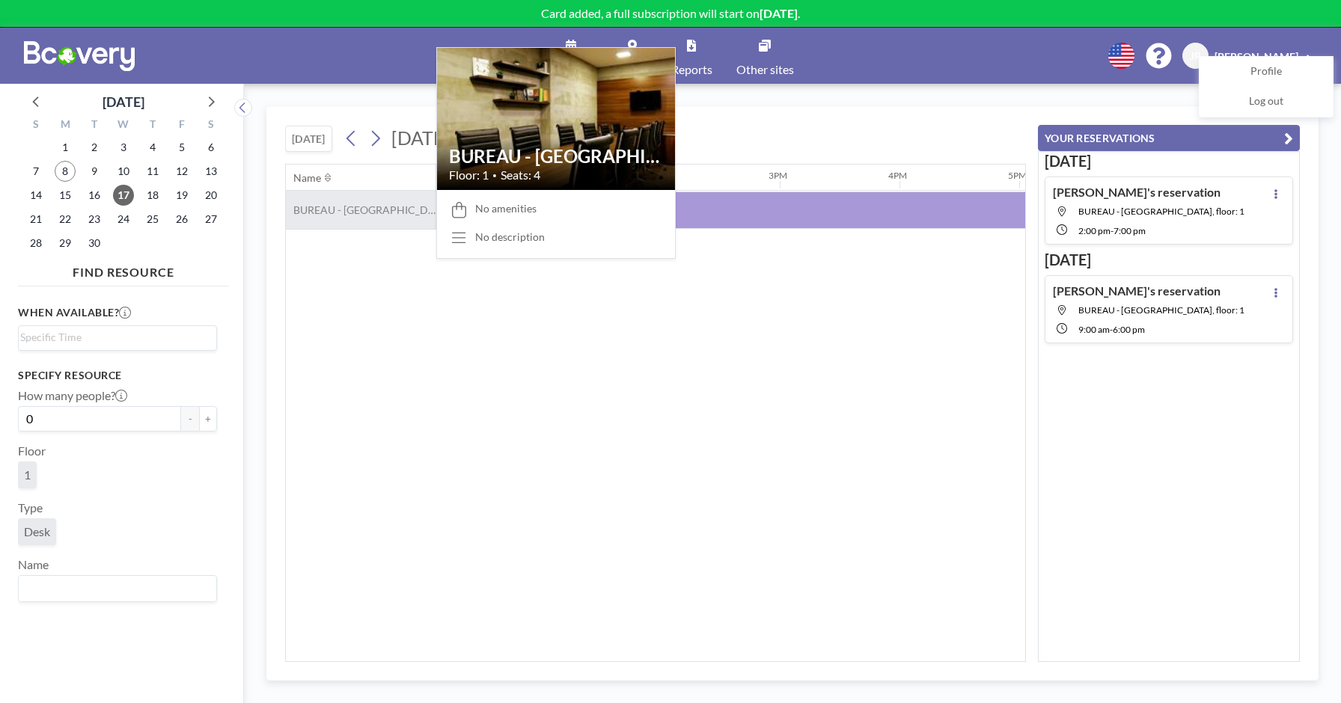
click at [344, 204] on span "BUREAU - [GEOGRAPHIC_DATA]" at bounding box center [361, 210] width 150 height 13
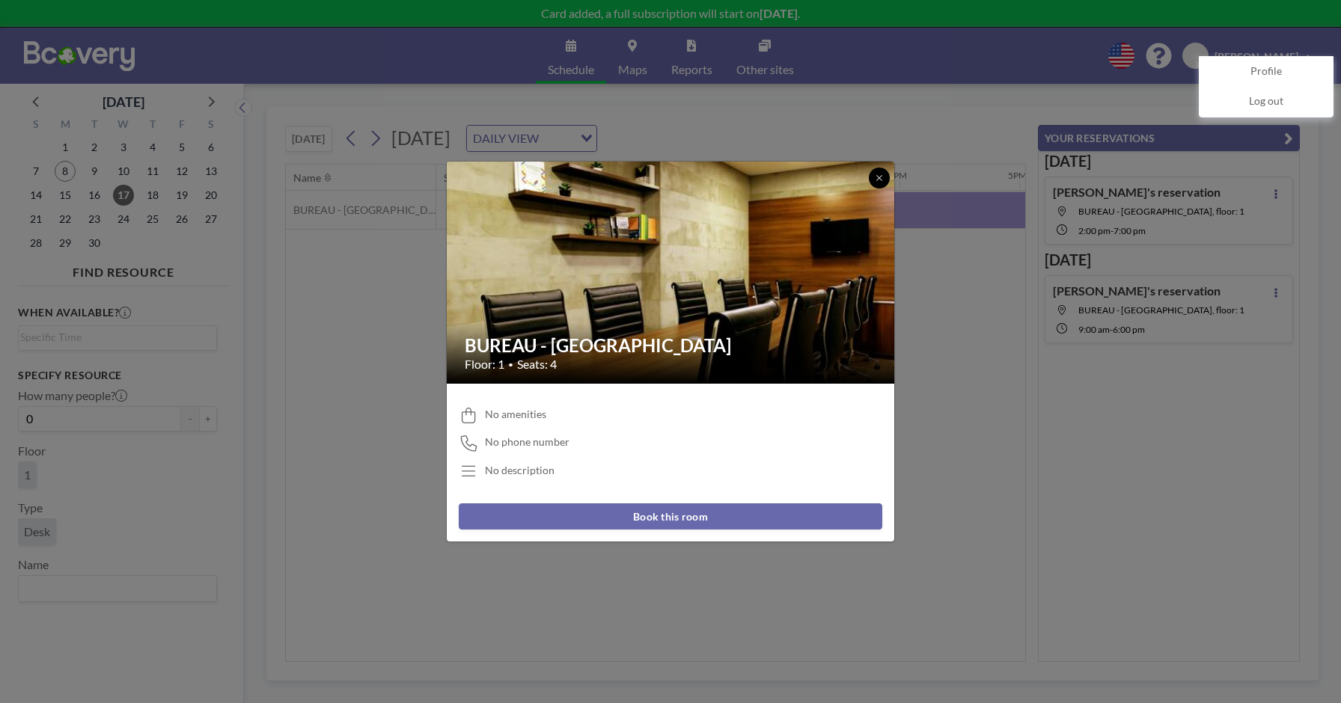
click at [882, 180] on icon at bounding box center [879, 178] width 9 height 9
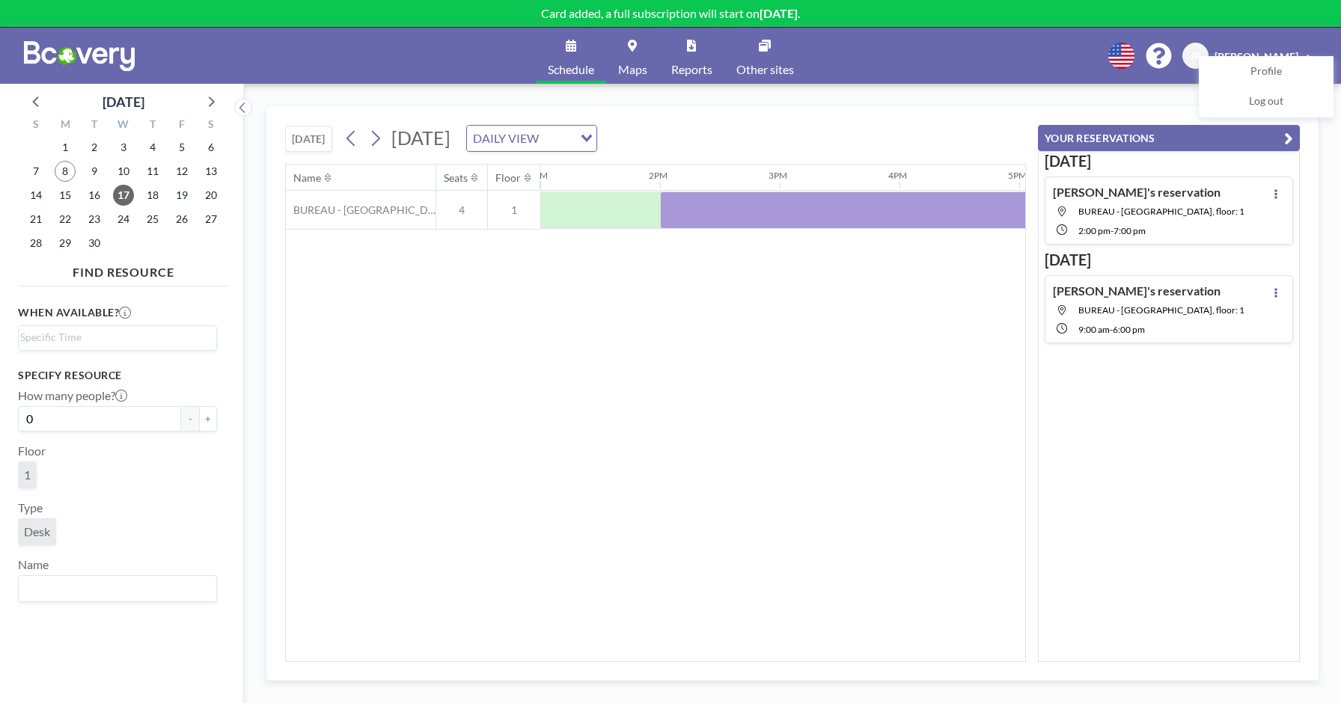
click at [1169, 209] on span "BUREAU - [GEOGRAPHIC_DATA], floor: 1" at bounding box center [1161, 211] width 166 height 11
click at [245, 111] on icon at bounding box center [243, 107] width 10 height 15
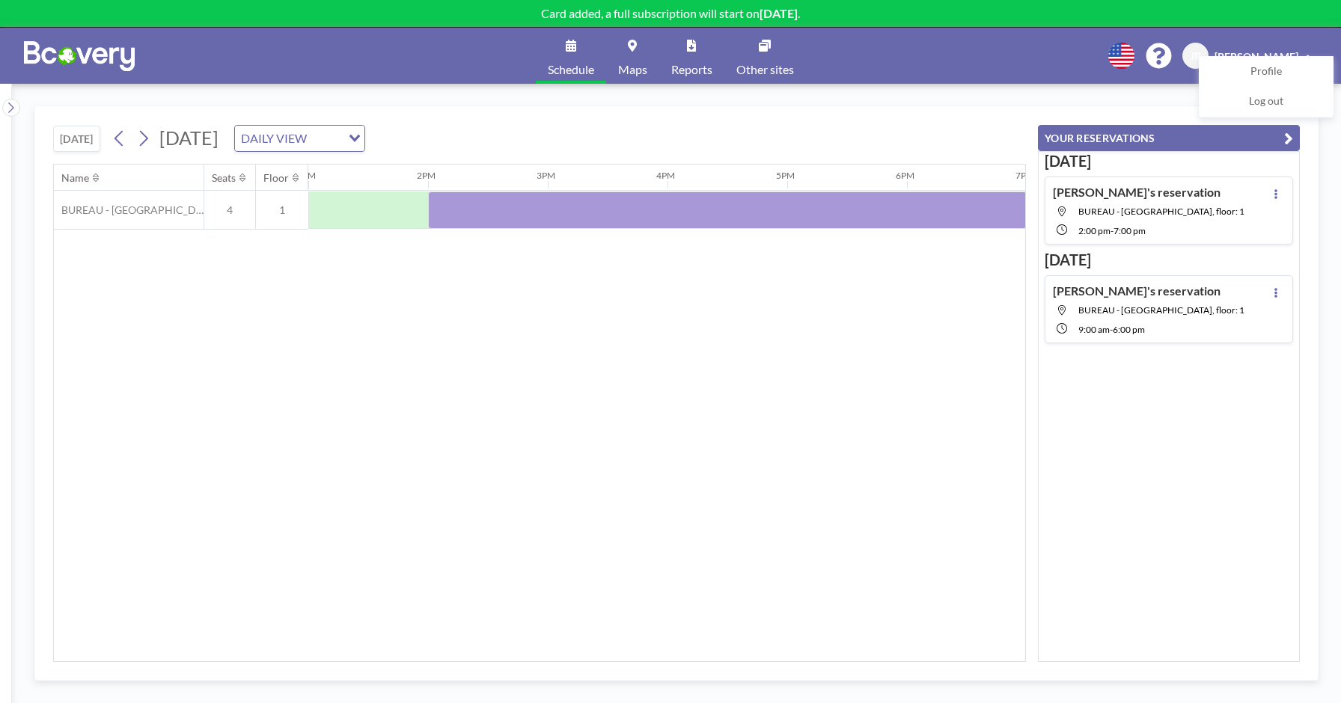
click at [1006, 141] on div "TODAY Wednesday, September 17, 2025 DAILY VIEW Loading..." at bounding box center [539, 135] width 973 height 57
click at [695, 66] on span "Reports" at bounding box center [691, 70] width 41 height 12
